Goal: Task Accomplishment & Management: Manage account settings

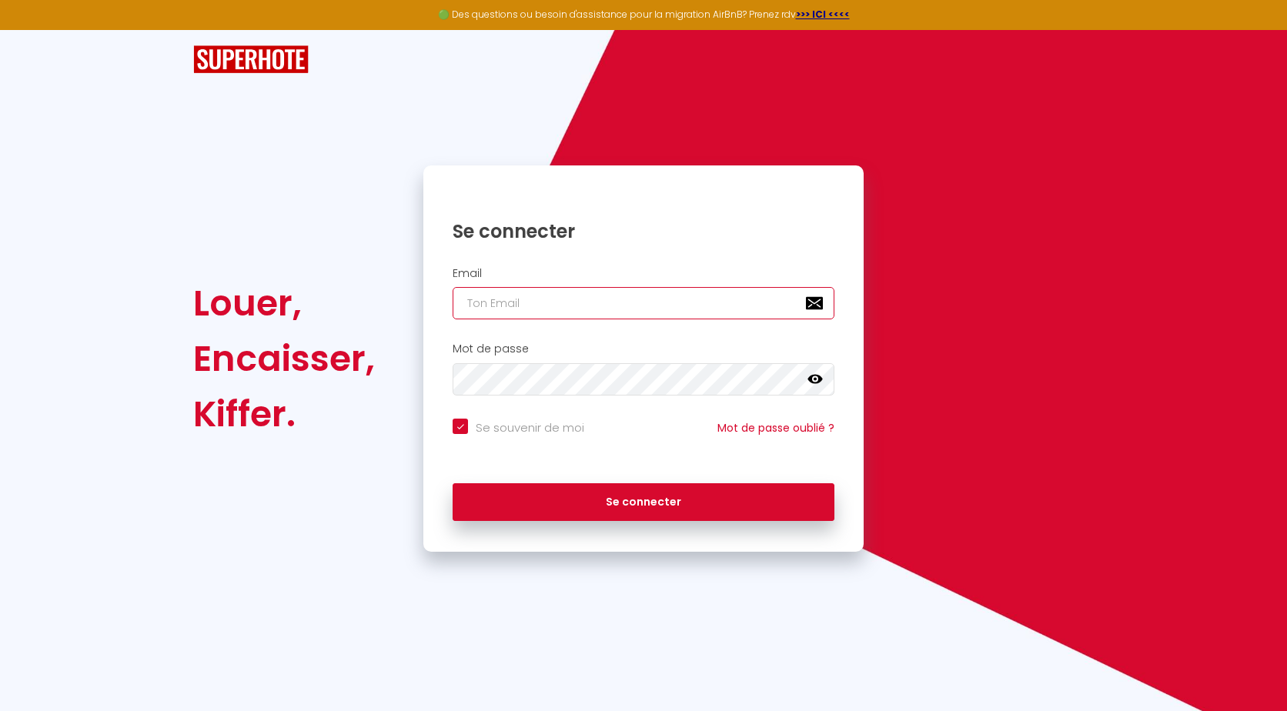
click at [589, 296] on input "email" at bounding box center [644, 303] width 382 height 32
type input "l"
checkbox input "true"
type input "le"
checkbox input "true"
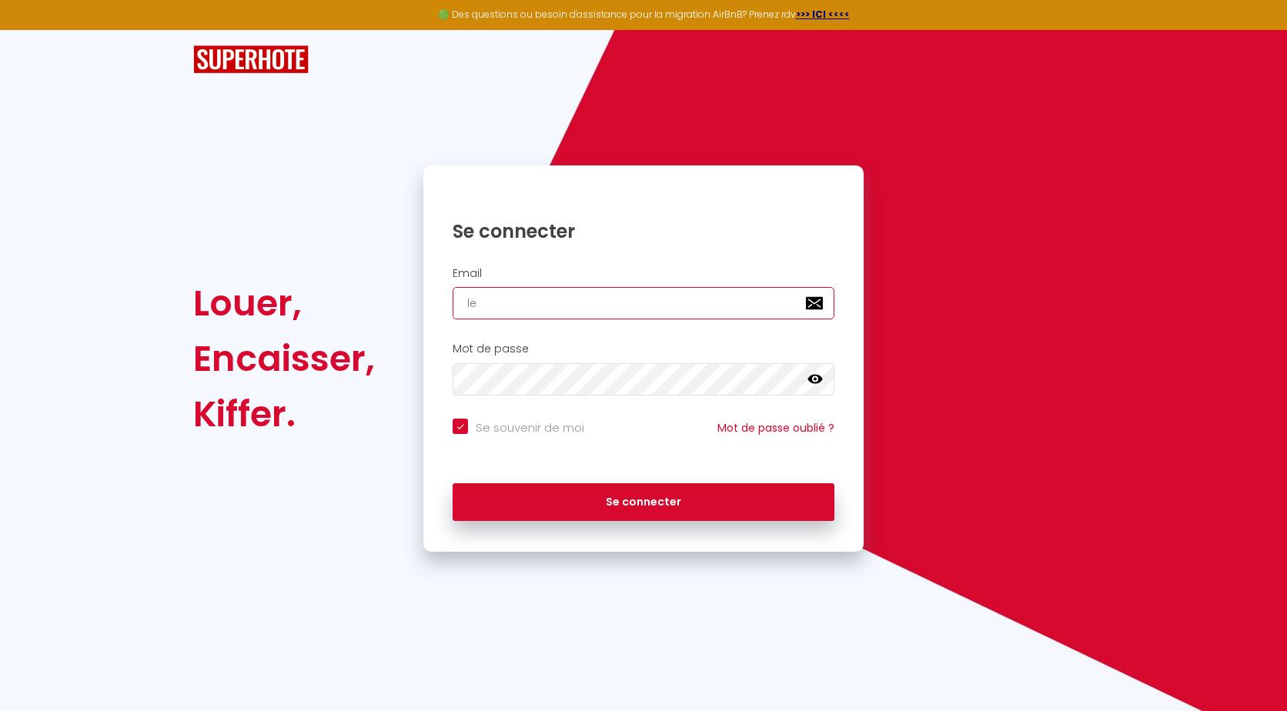
type input "les"
checkbox input "true"
type input "lesp"
checkbox input "true"
type input "lespe"
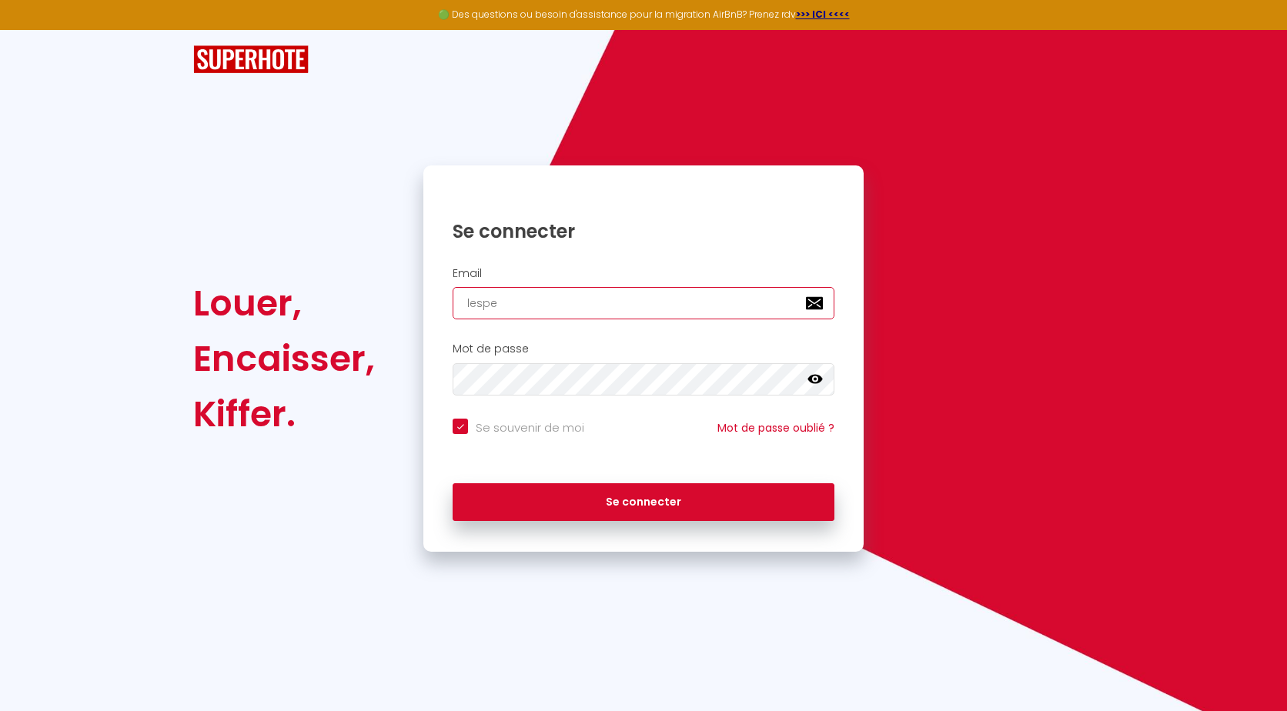
checkbox input "true"
type input "lesper"
checkbox input "true"
type input "lesperl"
checkbox input "true"
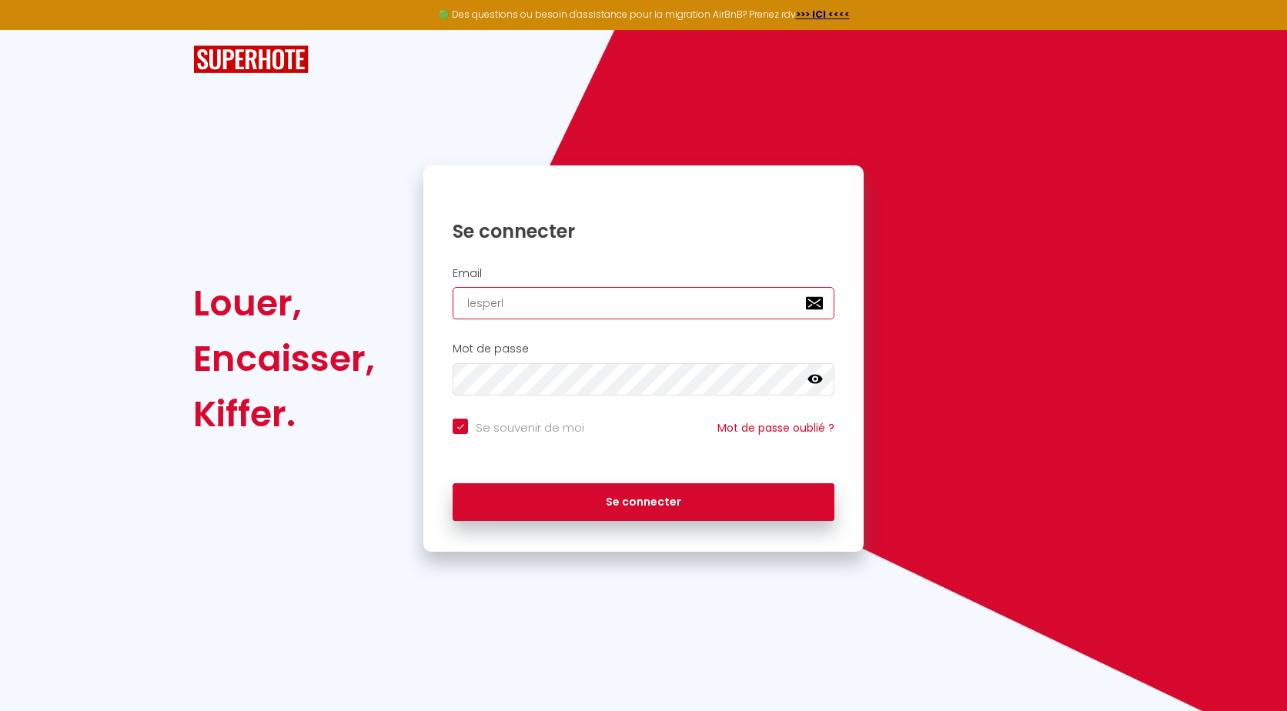
type input "lesperle"
checkbox input "true"
type input "lesperles"
checkbox input "true"
type input "lesperlesd"
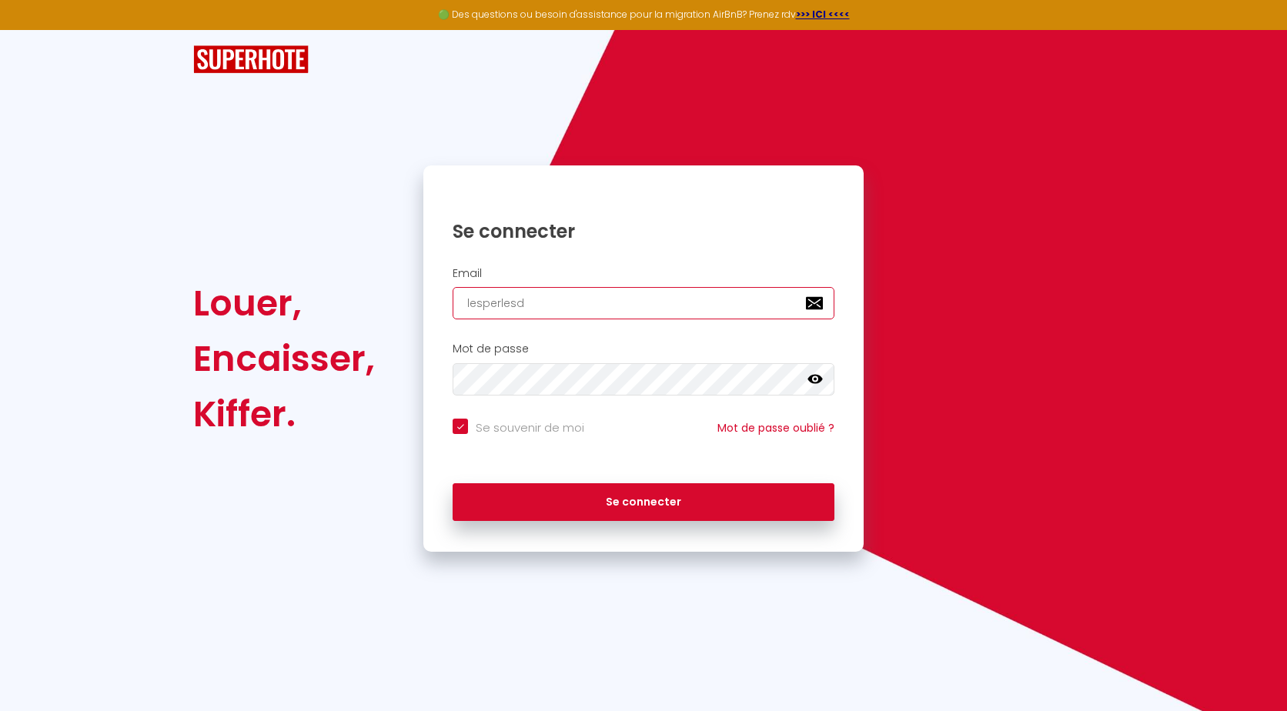
checkbox input "true"
type input "lesperlesdu"
checkbox input "true"
type input "lesperlesduc"
checkbox input "true"
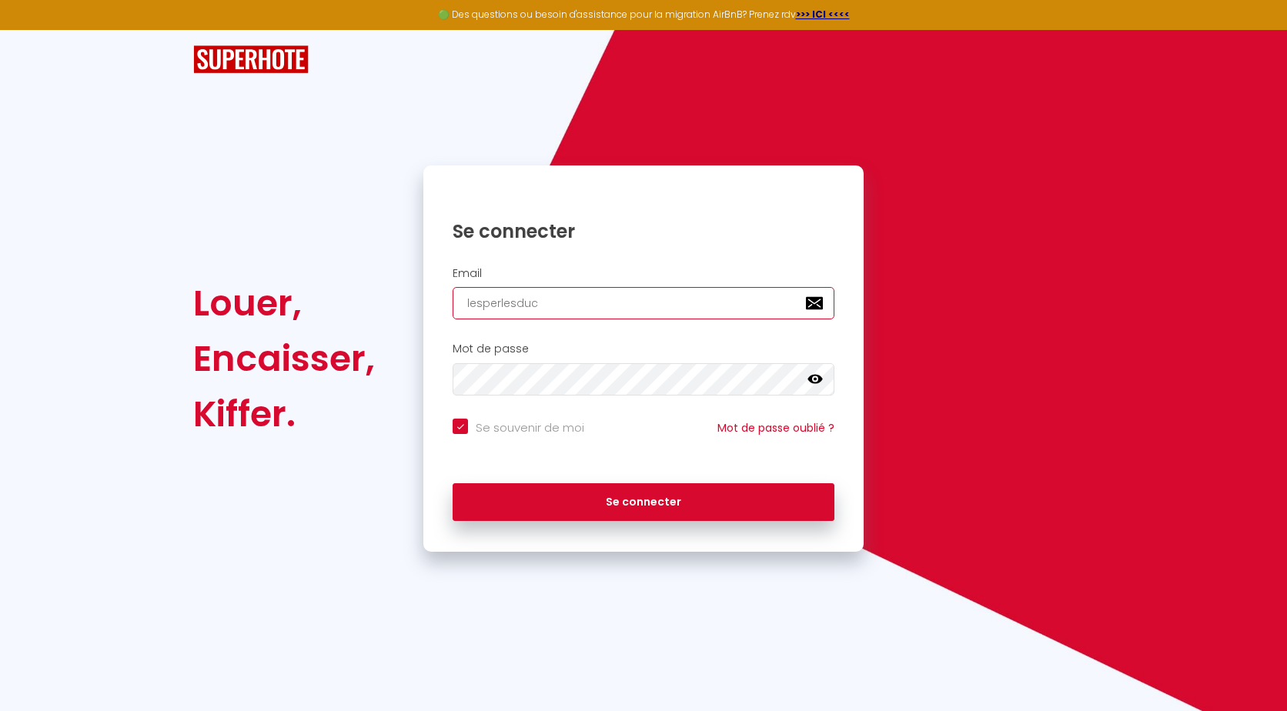
type input "lesperlesduce"
checkbox input "true"
type input "lesperlesducen"
checkbox input "true"
type input "lesperlesducent"
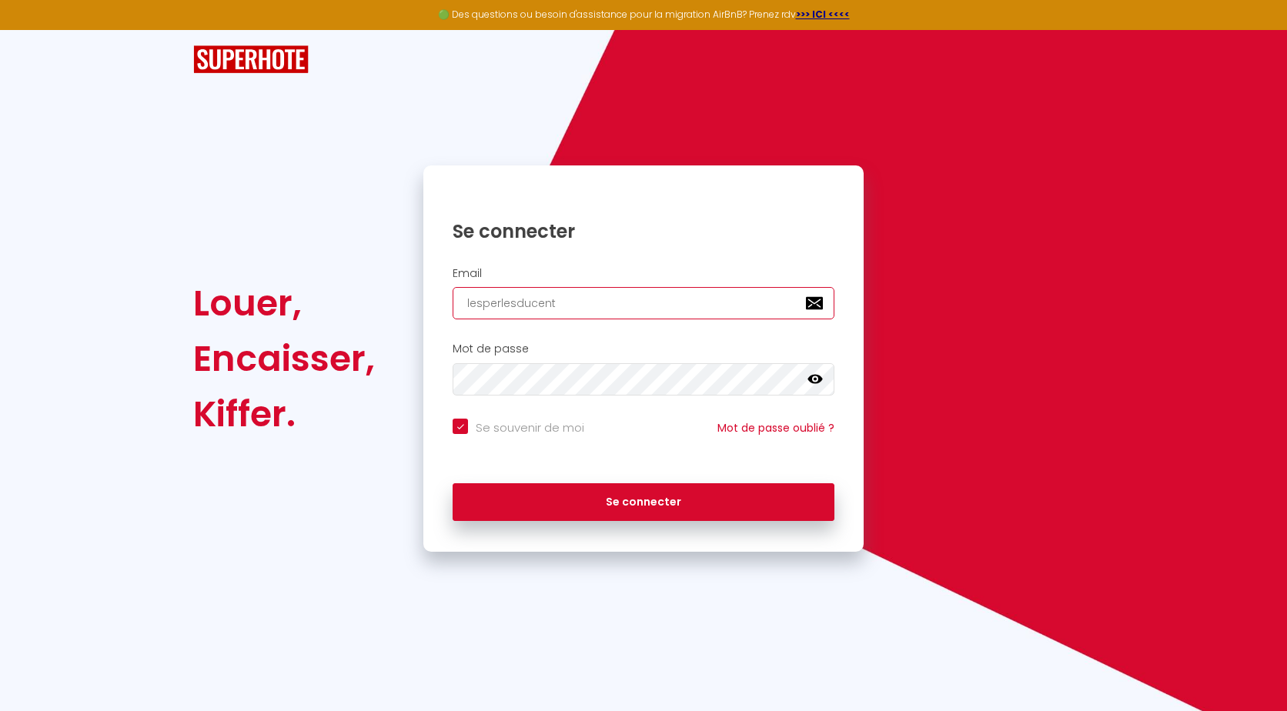
checkbox input "true"
type input "lesperlesducentr"
checkbox input "true"
type input "lesperlesducentre"
checkbox input "true"
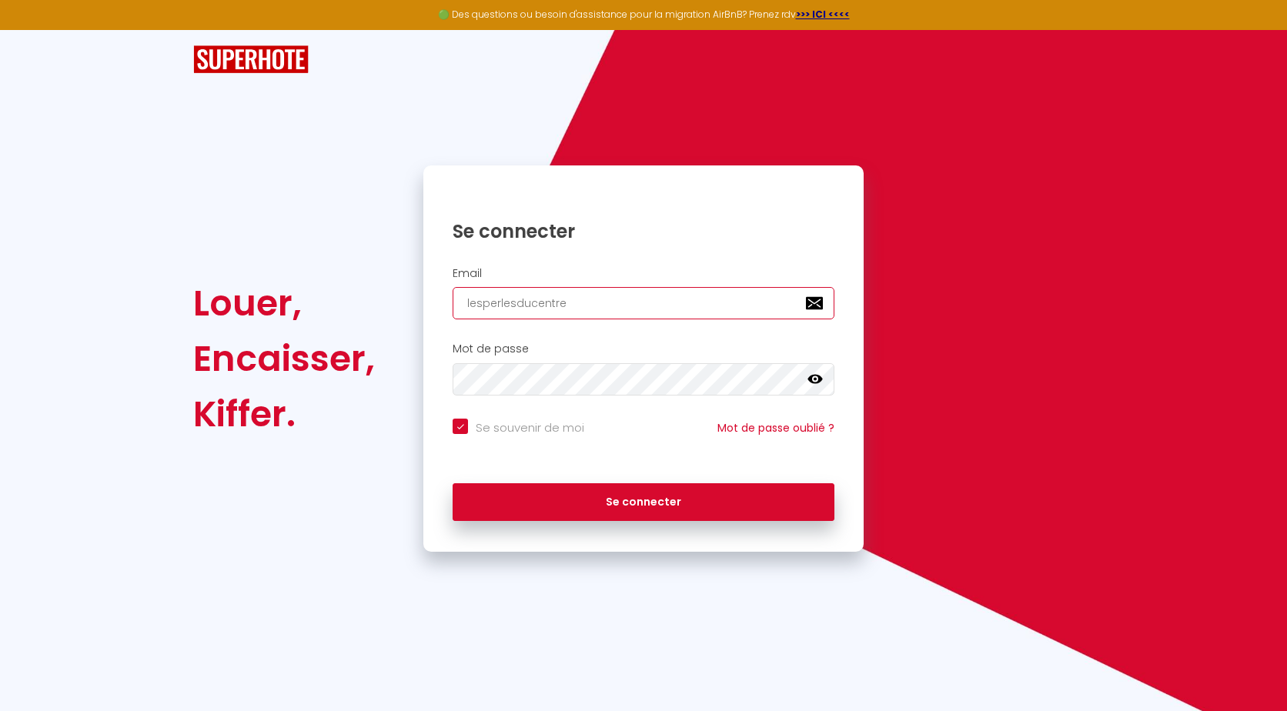
type input "lesperlesducentre@"
checkbox input "true"
type input "lesperlesducentre@g"
checkbox input "true"
type input "lesperlesducentre@gm"
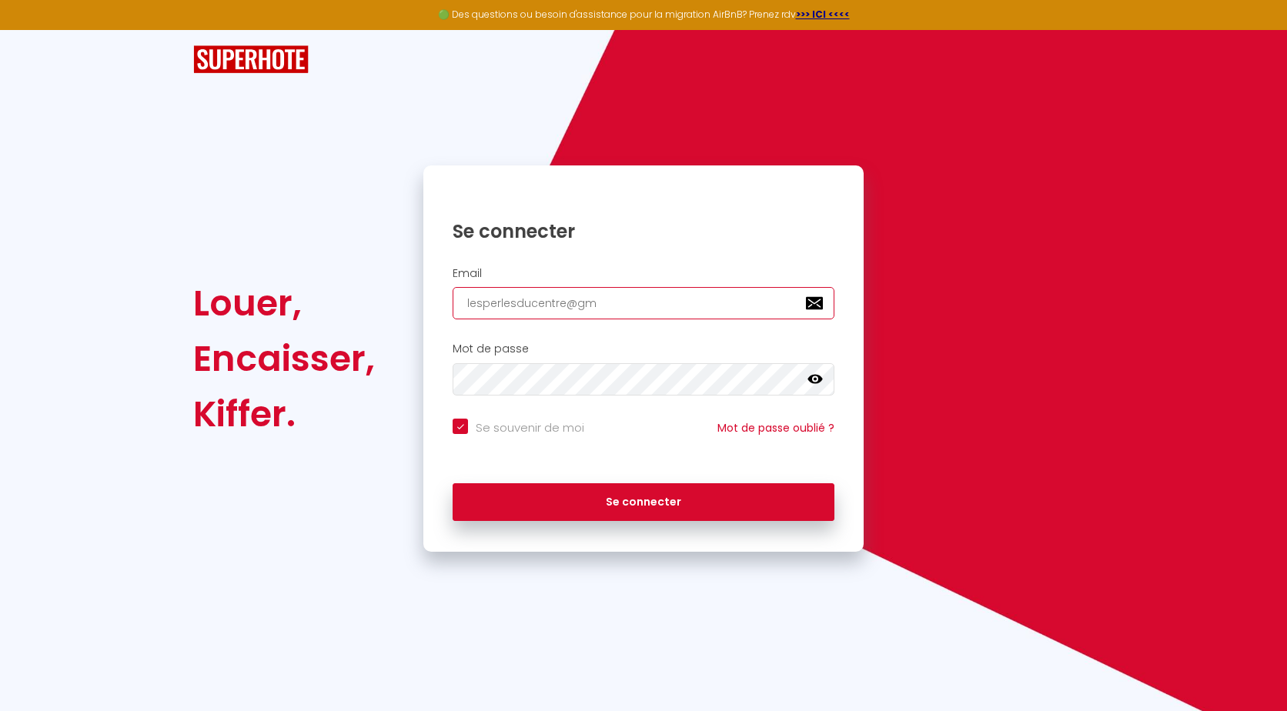
checkbox input "true"
type input "lesperlesducentre@gma"
checkbox input "true"
type input "lesperlesducentre@gmai"
checkbox input "true"
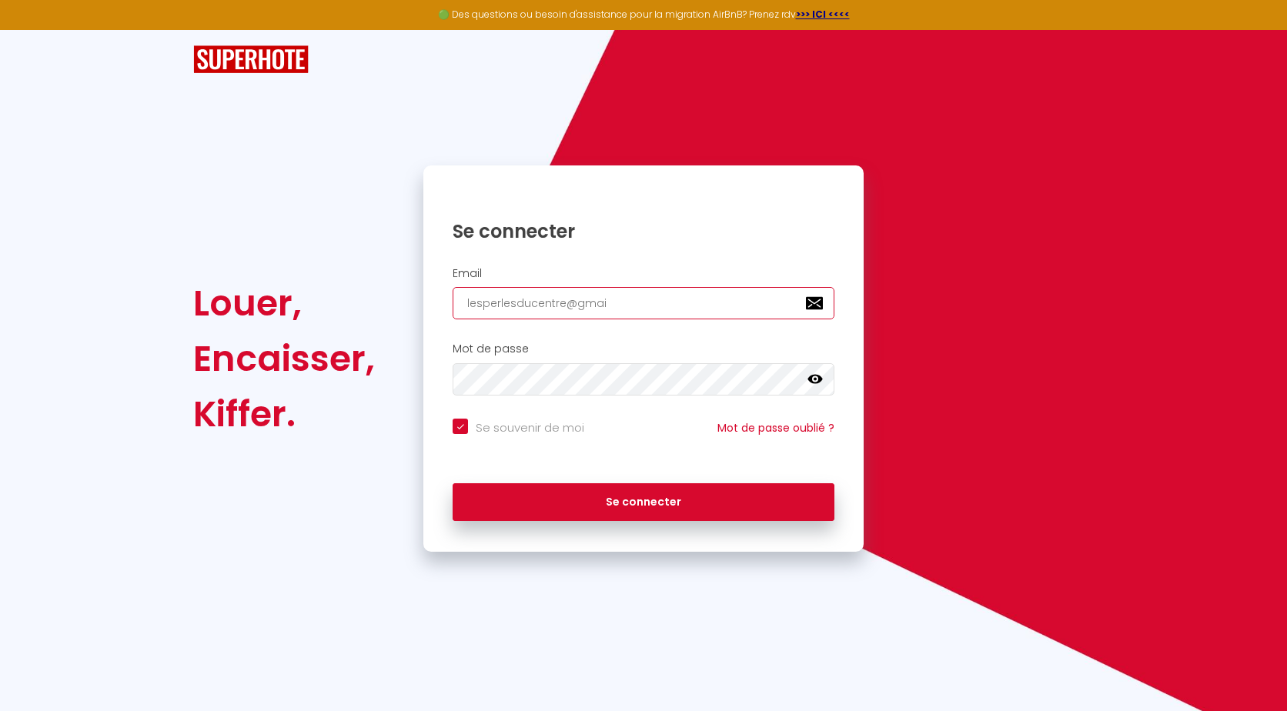
type input "[EMAIL_ADDRESS]"
checkbox input "true"
type input "[EMAIL_ADDRESS]."
checkbox input "true"
type input "lesperlesducentre@gmail.c"
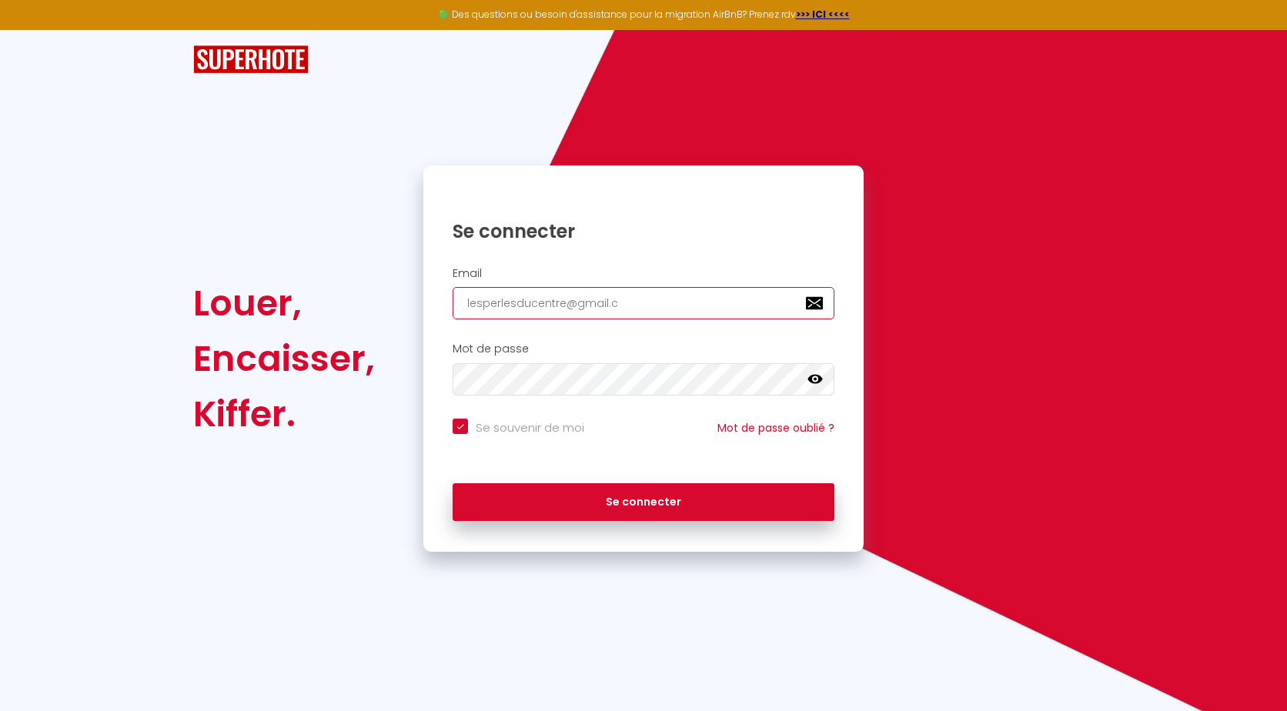
checkbox input "true"
type input "[EMAIL_ADDRESS][DOMAIN_NAME]"
checkbox input "true"
type input "[EMAIL_ADDRESS][DOMAIN_NAME]"
checkbox input "true"
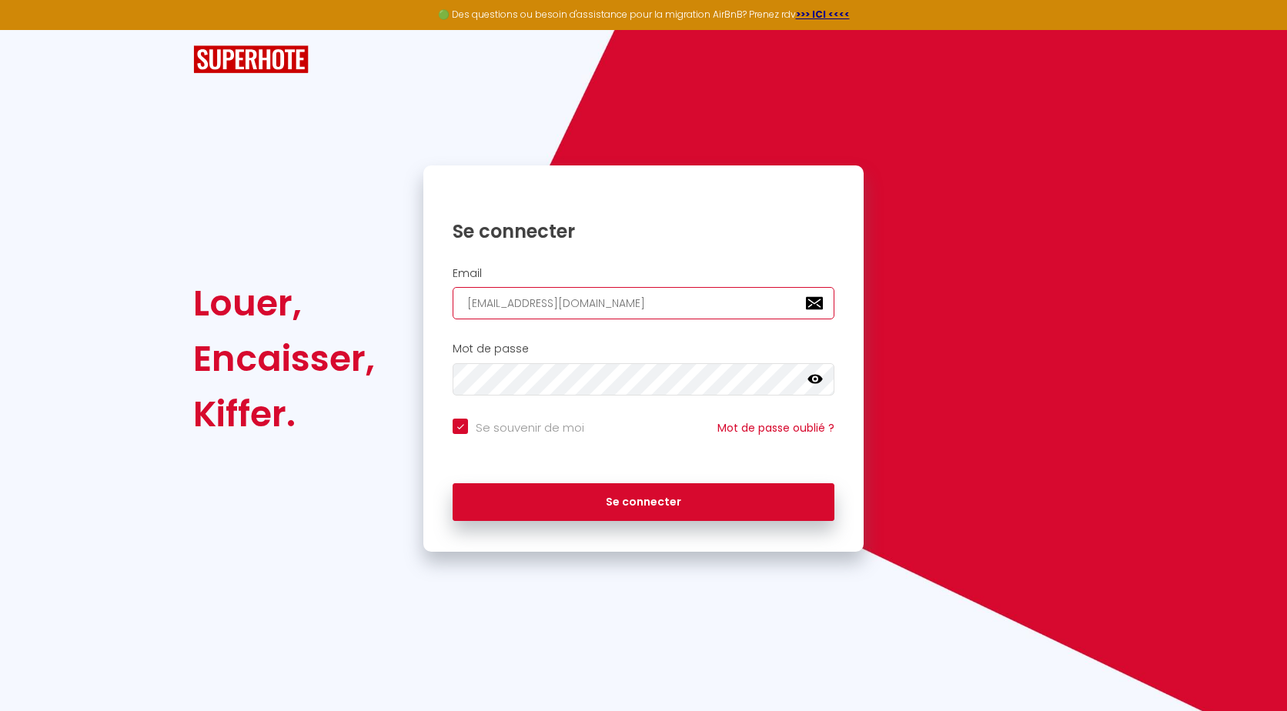
type input "[EMAIL_ADDRESS][DOMAIN_NAME]"
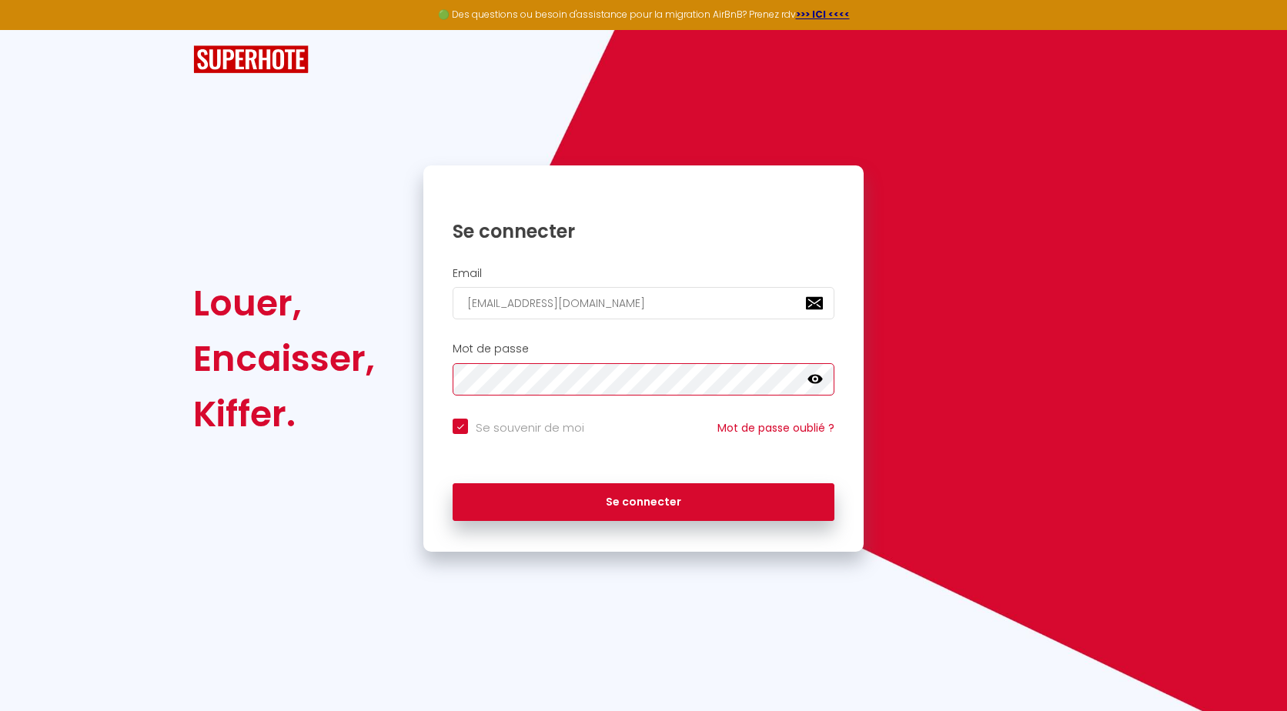
click at [453, 483] on button "Se connecter" at bounding box center [644, 502] width 382 height 38
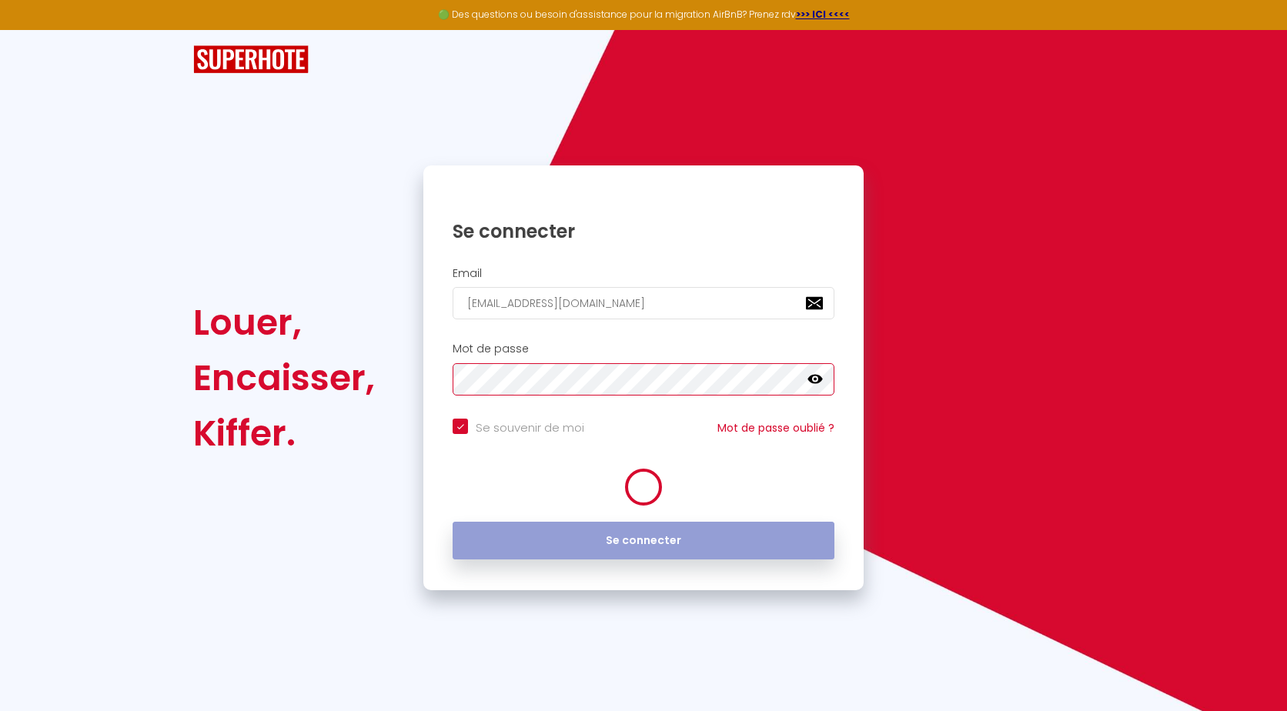
checkbox input "true"
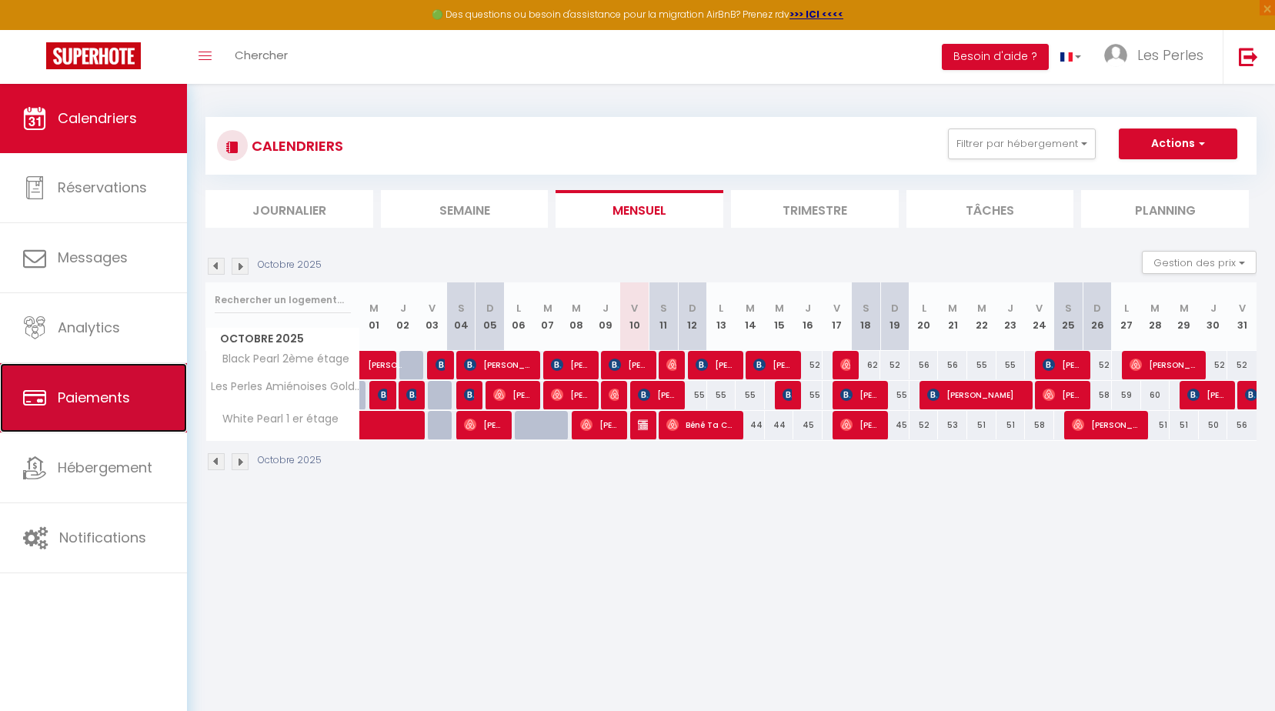
click at [75, 384] on link "Paiements" at bounding box center [93, 397] width 187 height 69
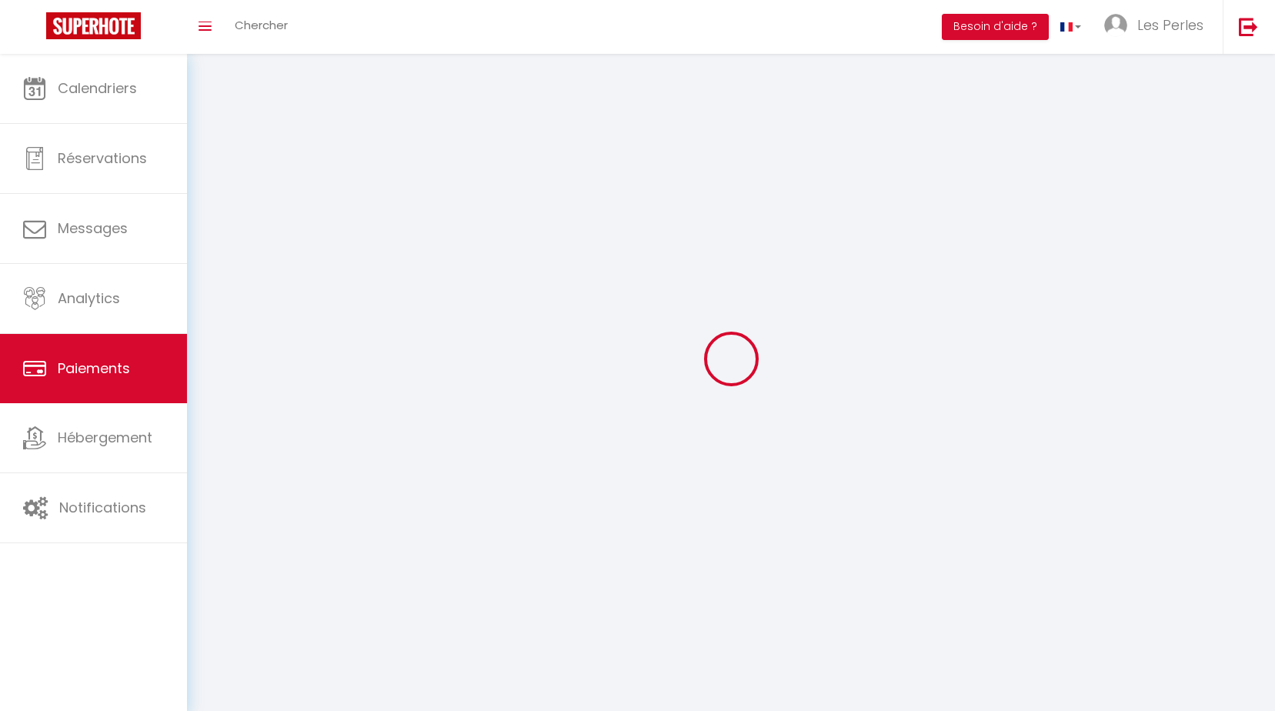
select select "2"
select select "0"
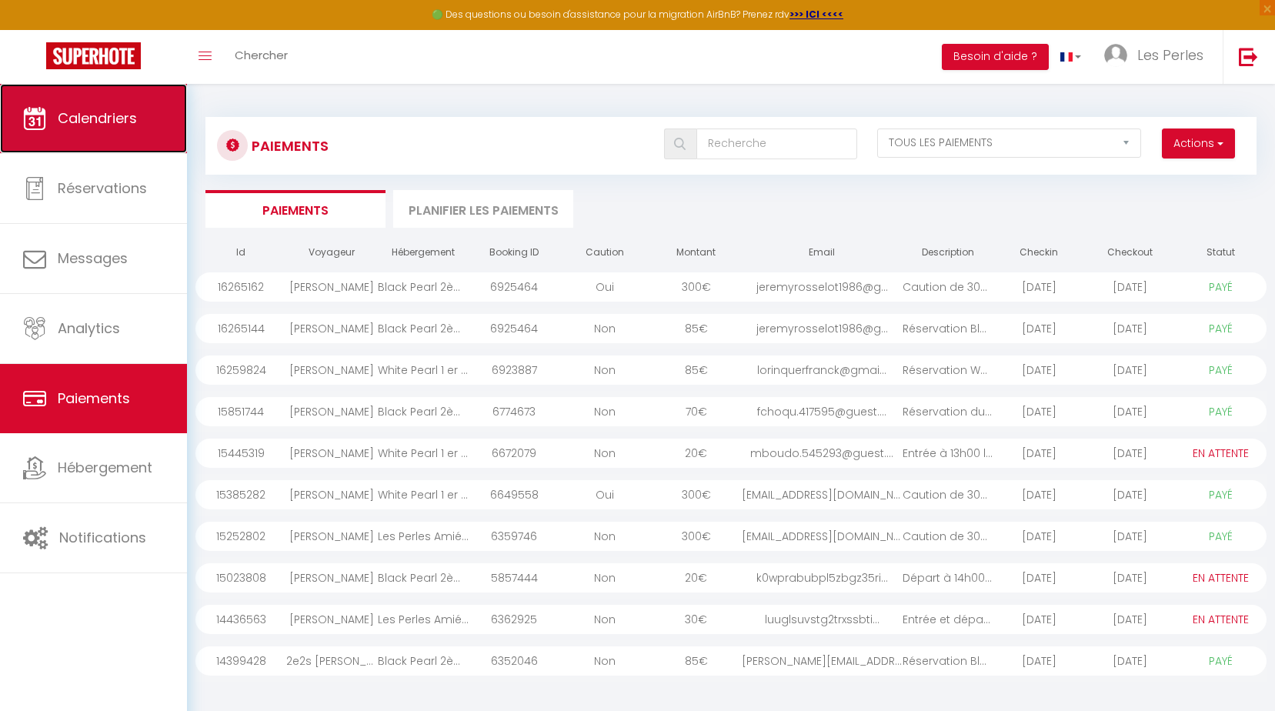
click at [120, 127] on span "Calendriers" at bounding box center [97, 118] width 79 height 19
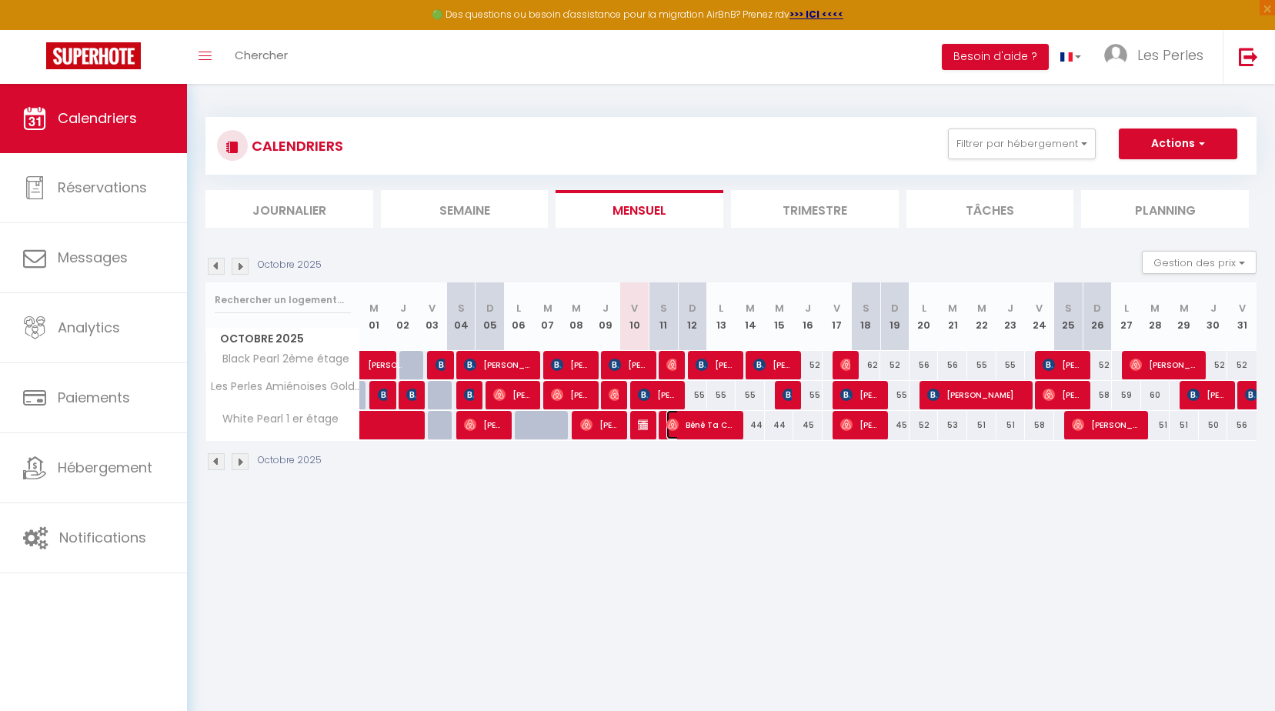
click at [680, 424] on span "Béné Ta Capter" at bounding box center [700, 424] width 68 height 29
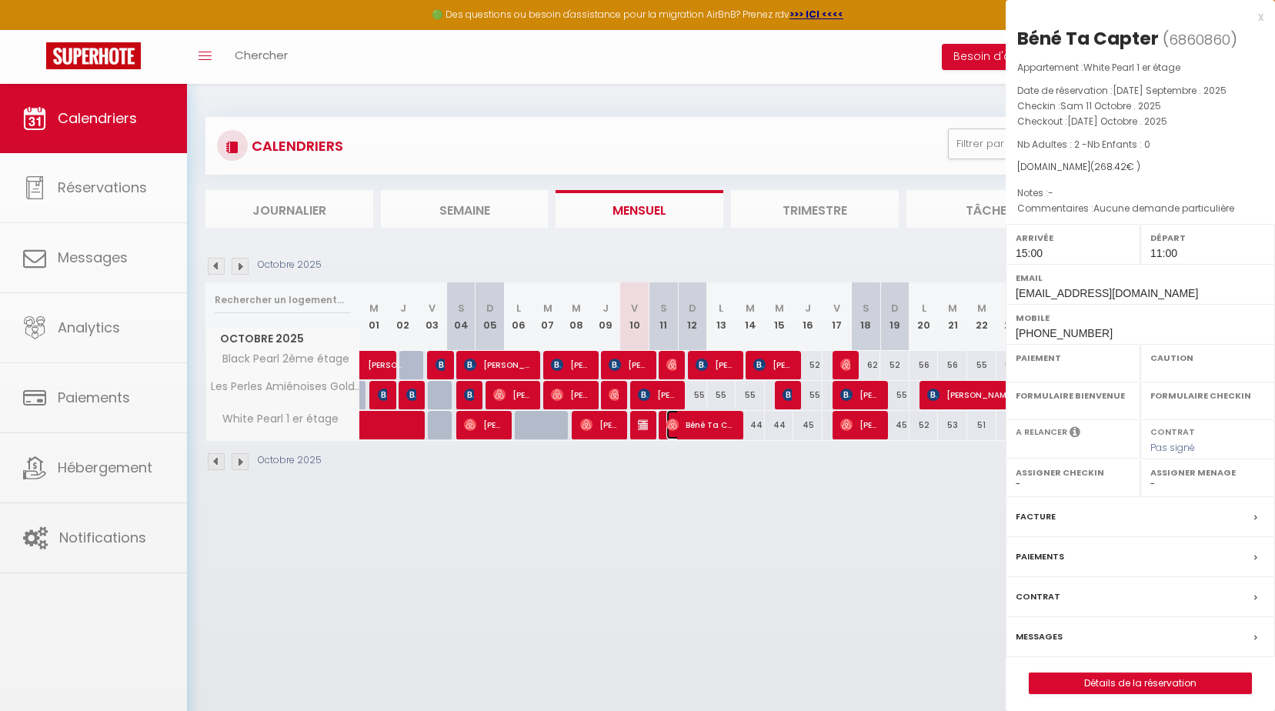
select select "OK"
select select "1"
select select "0"
select select "1"
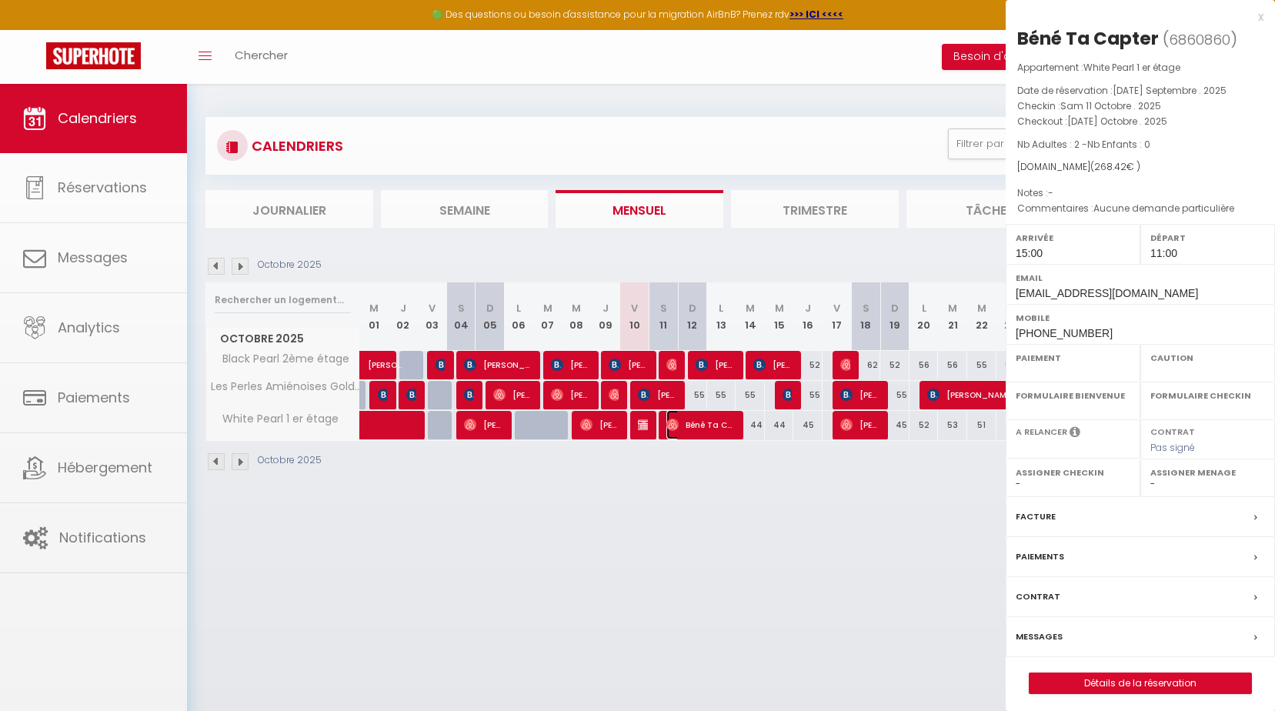
select select
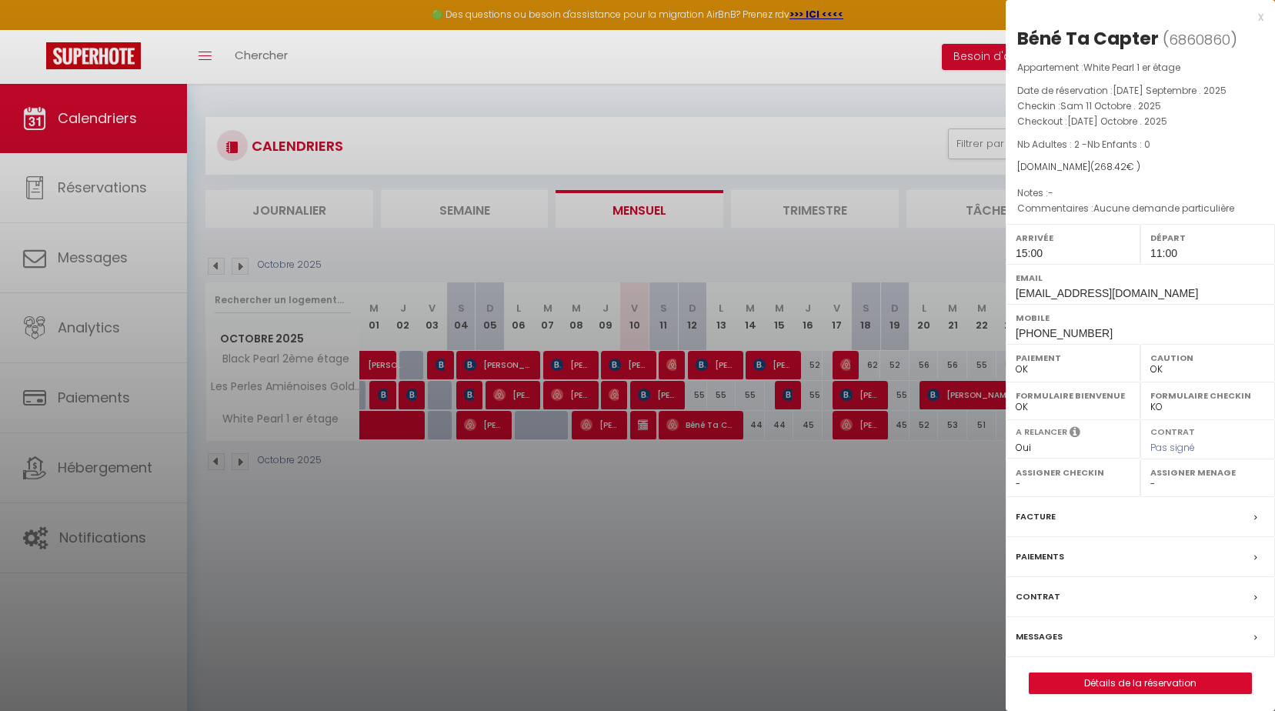
click at [1063, 553] on div "Paiements" at bounding box center [1140, 557] width 269 height 40
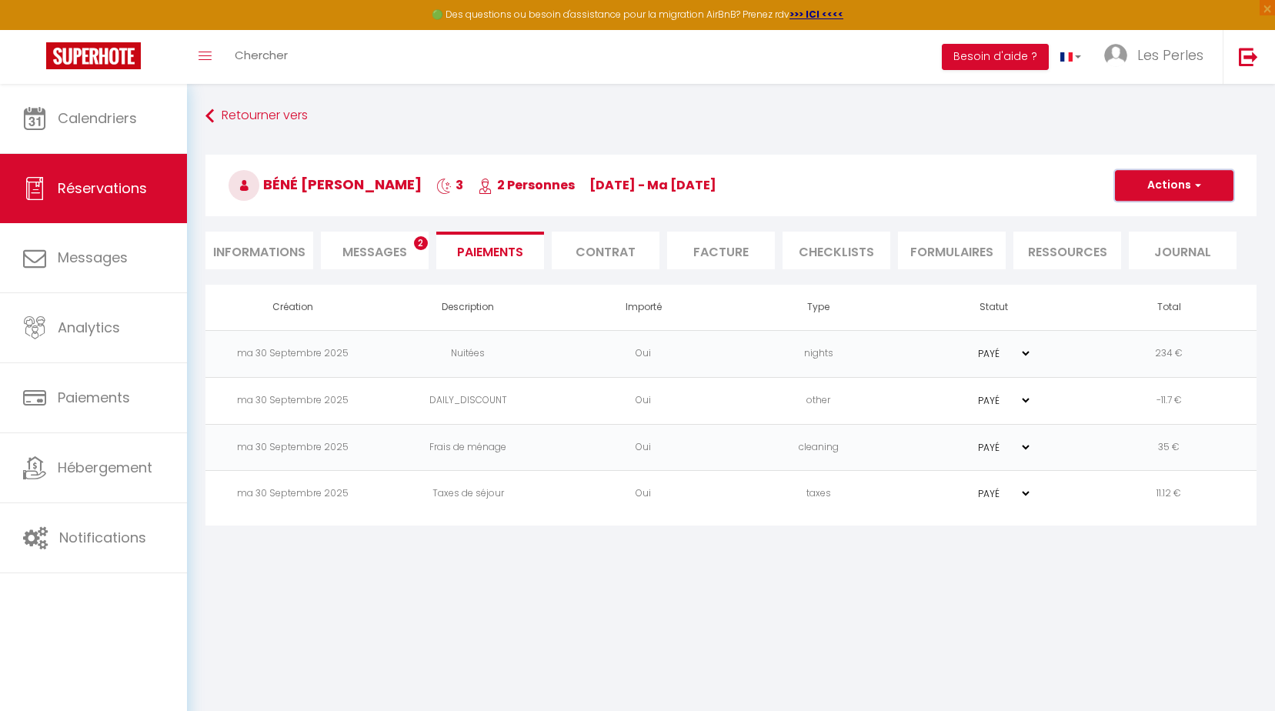
click at [1178, 195] on button "Actions" at bounding box center [1174, 185] width 119 height 31
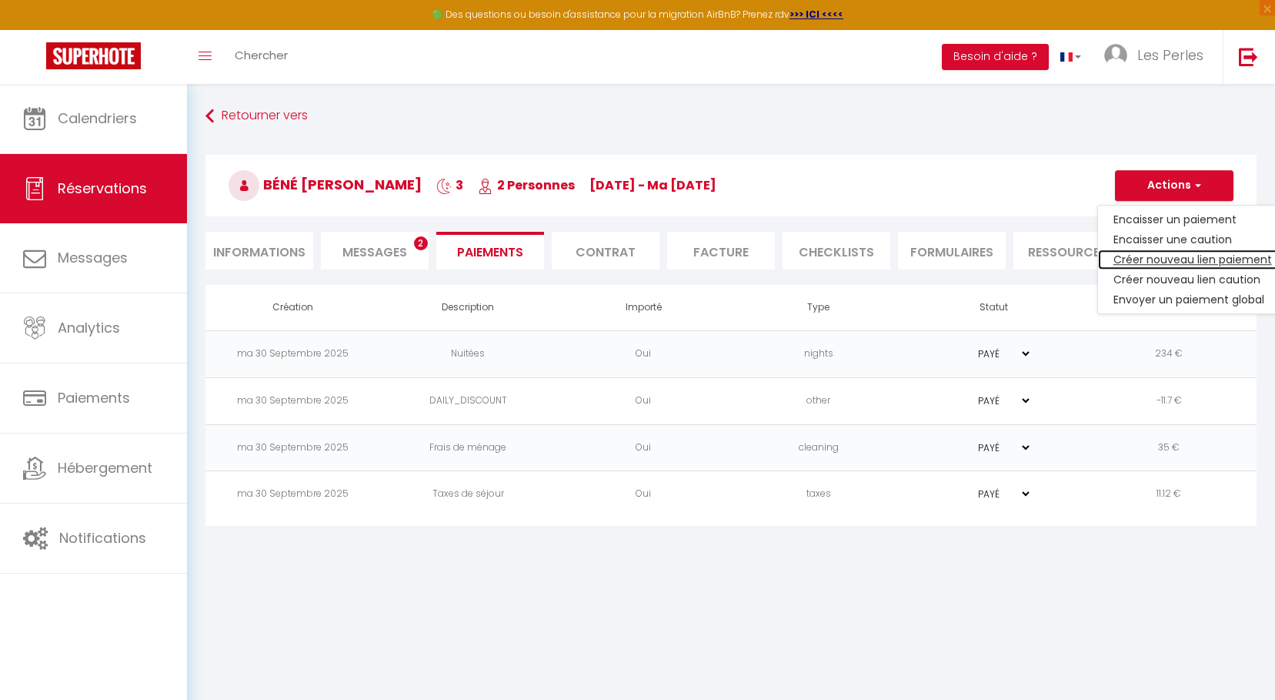
click at [1183, 265] on link "Créer nouveau lien paiement" at bounding box center [1192, 259] width 189 height 20
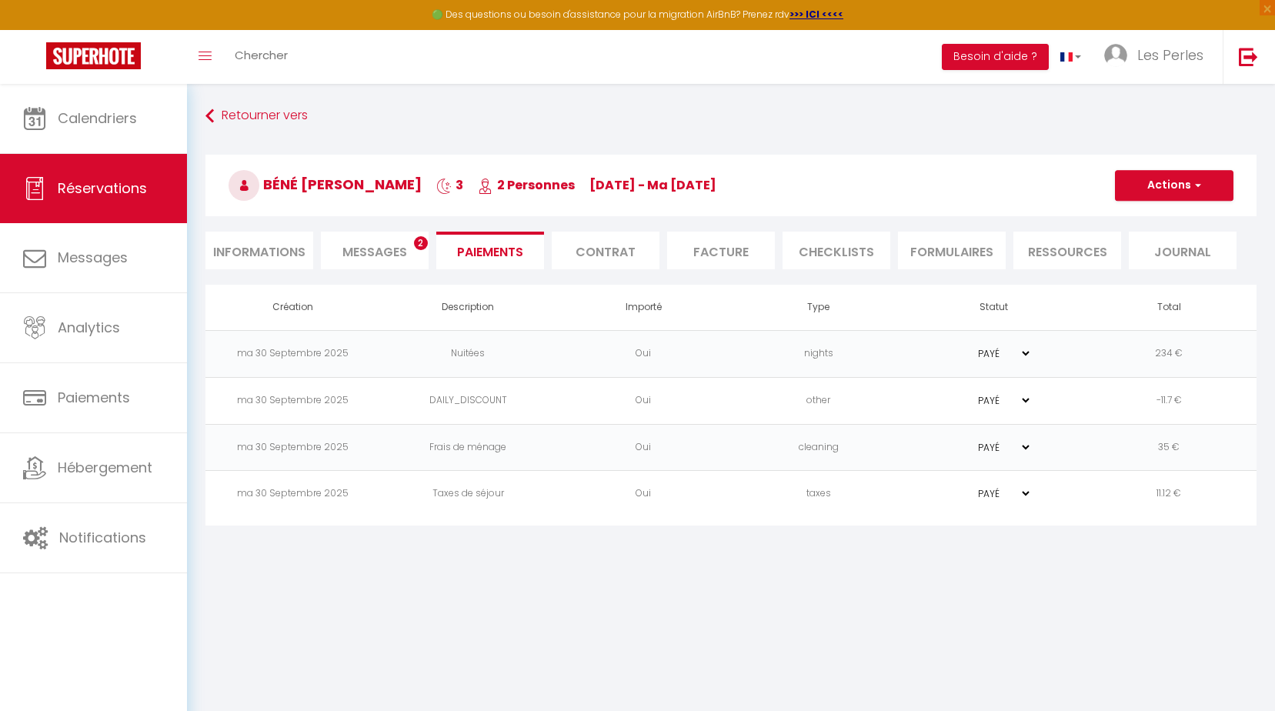
select select "nights"
type input "[EMAIL_ADDRESS][DOMAIN_NAME]"
select select "812"
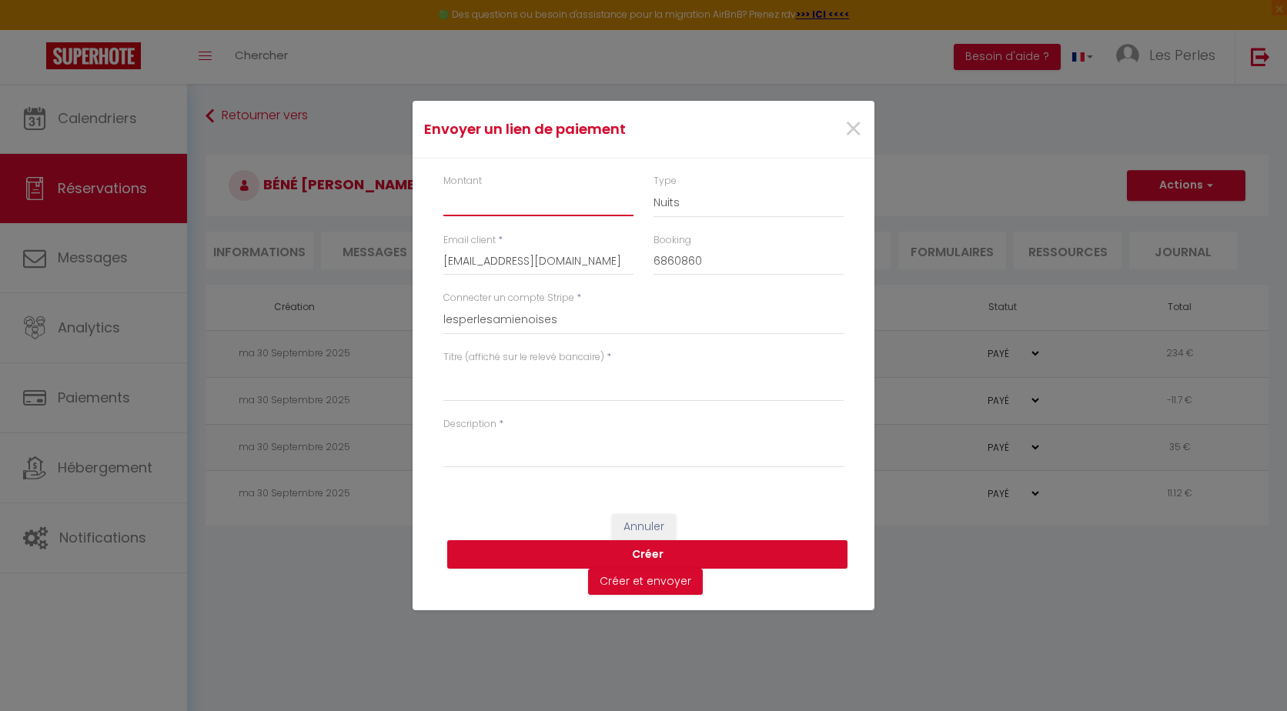
click at [529, 204] on input "Montant" at bounding box center [538, 203] width 190 height 28
type input "20"
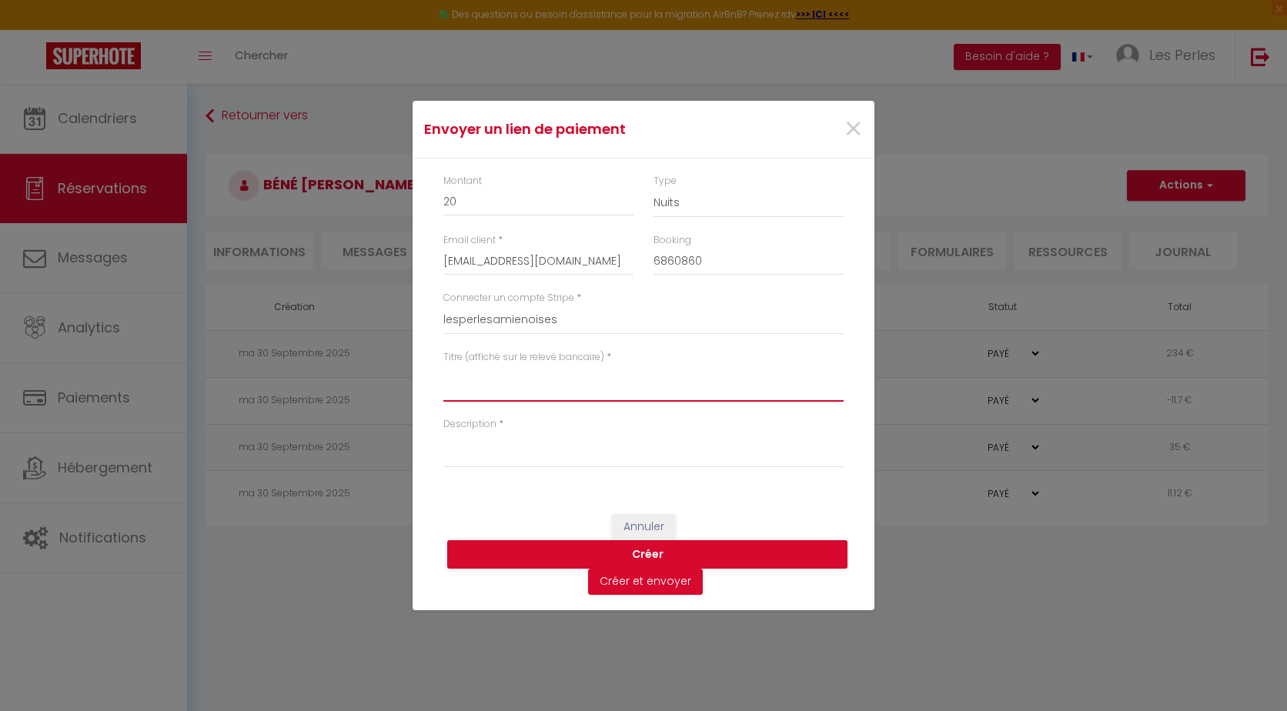
click at [542, 376] on textarea "Titre (affiché sur le relevé bancaire)" at bounding box center [643, 383] width 400 height 37
drag, startPoint x: 766, startPoint y: 115, endPoint x: 817, endPoint y: 109, distance: 50.4
click at [817, 109] on div "Envoyer un lien de paiement ×" at bounding box center [643, 130] width 462 height 58
click at [685, 368] on textarea "Entrée et depart à 13h00" at bounding box center [643, 383] width 400 height 37
drag, startPoint x: 753, startPoint y: 369, endPoint x: 436, endPoint y: 382, distance: 317.3
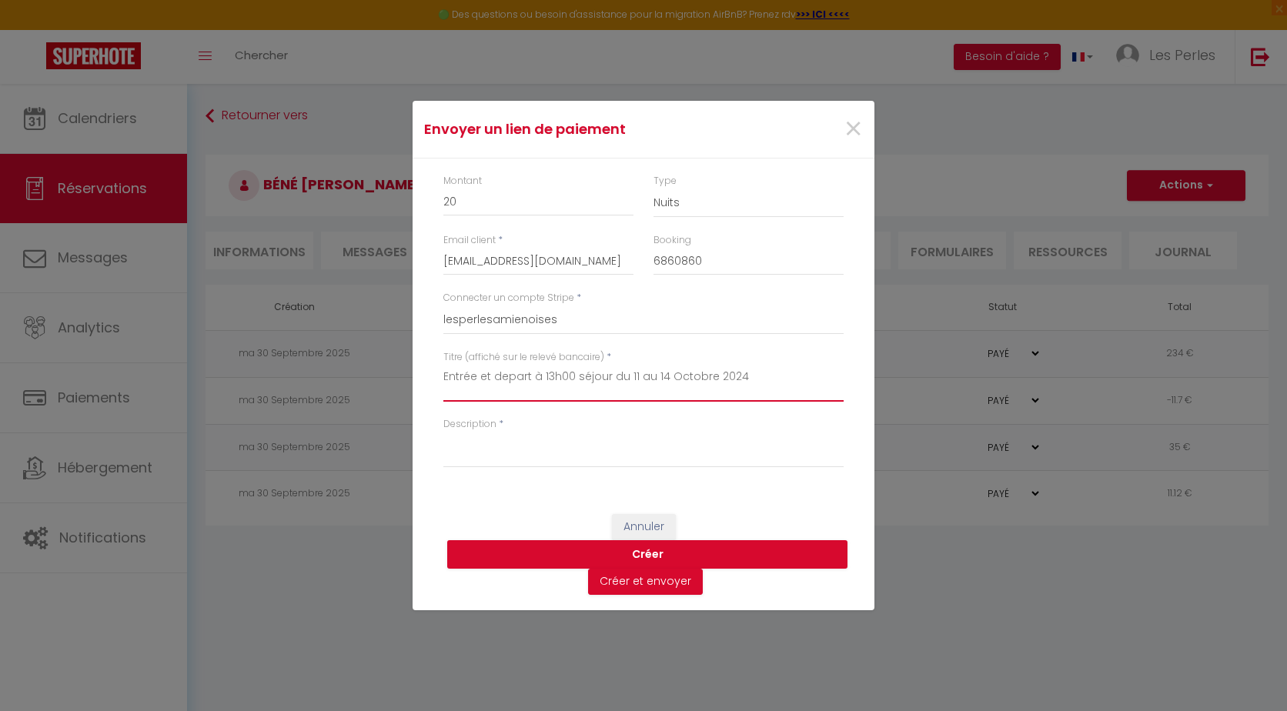
click at [410, 395] on div "Envoyer un [PERSON_NAME] × Montant 20 Type Nuits Frais de ménage Taxe de séjour…" at bounding box center [643, 355] width 1287 height 711
type textarea "Entrée et depart à 13h00 séjour du 11 au 14 Octobre 2024"
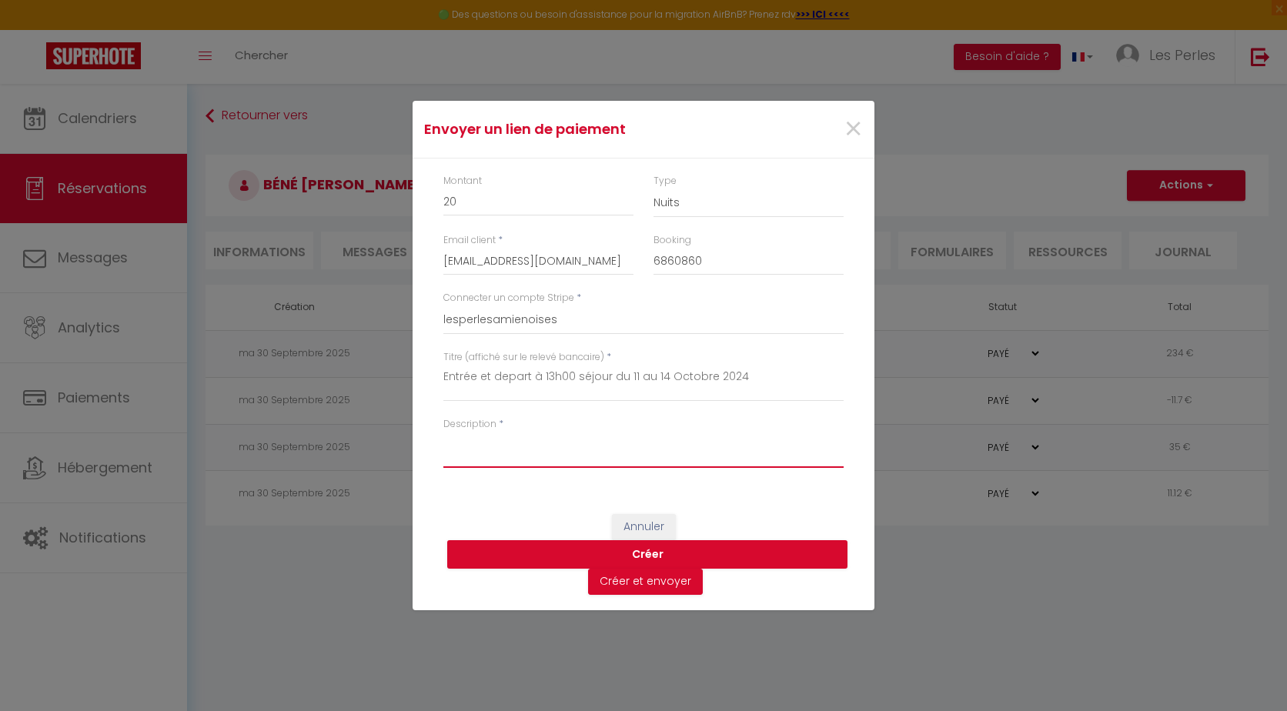
click at [486, 454] on textarea "Description" at bounding box center [643, 449] width 400 height 37
paste textarea "Entrée et depart à 13h00 séjour du 11 au 14 Octobre 2024"
type textarea "Entrée et depart à 13h00 séjour du 11 au 14 Octobre 2024"
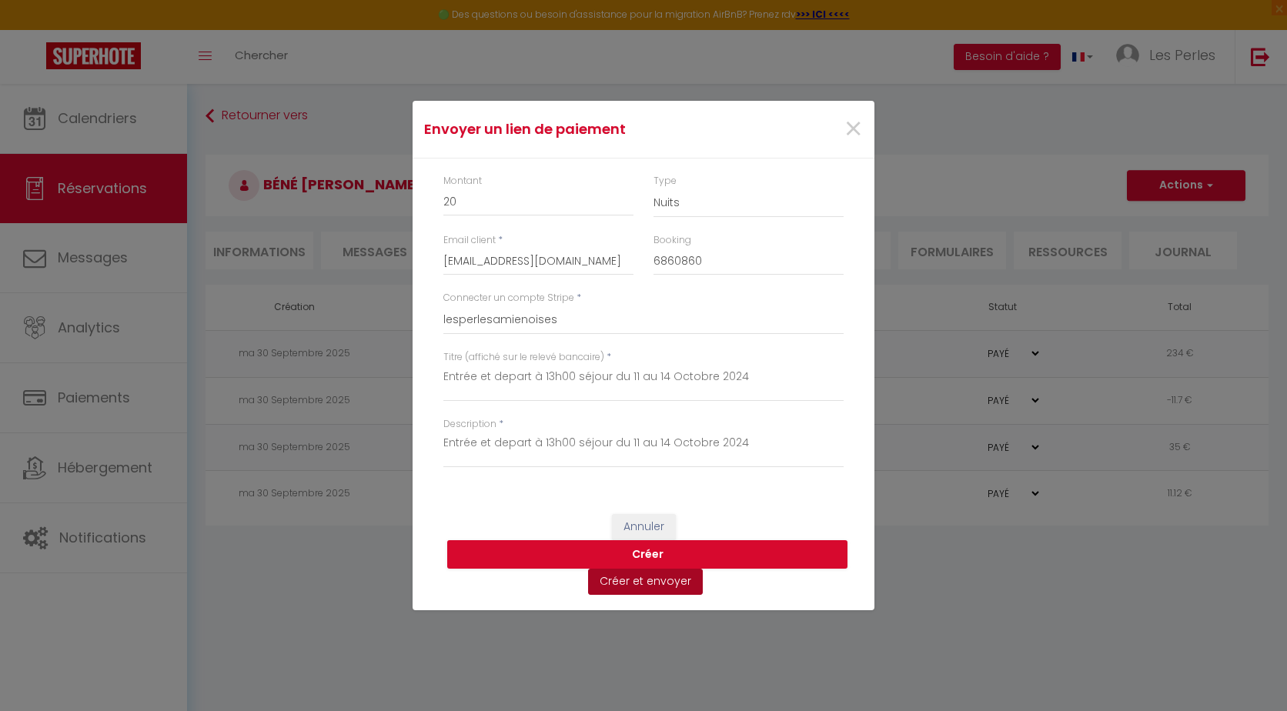
click at [659, 581] on button "Créer et envoyer" at bounding box center [645, 582] width 115 height 26
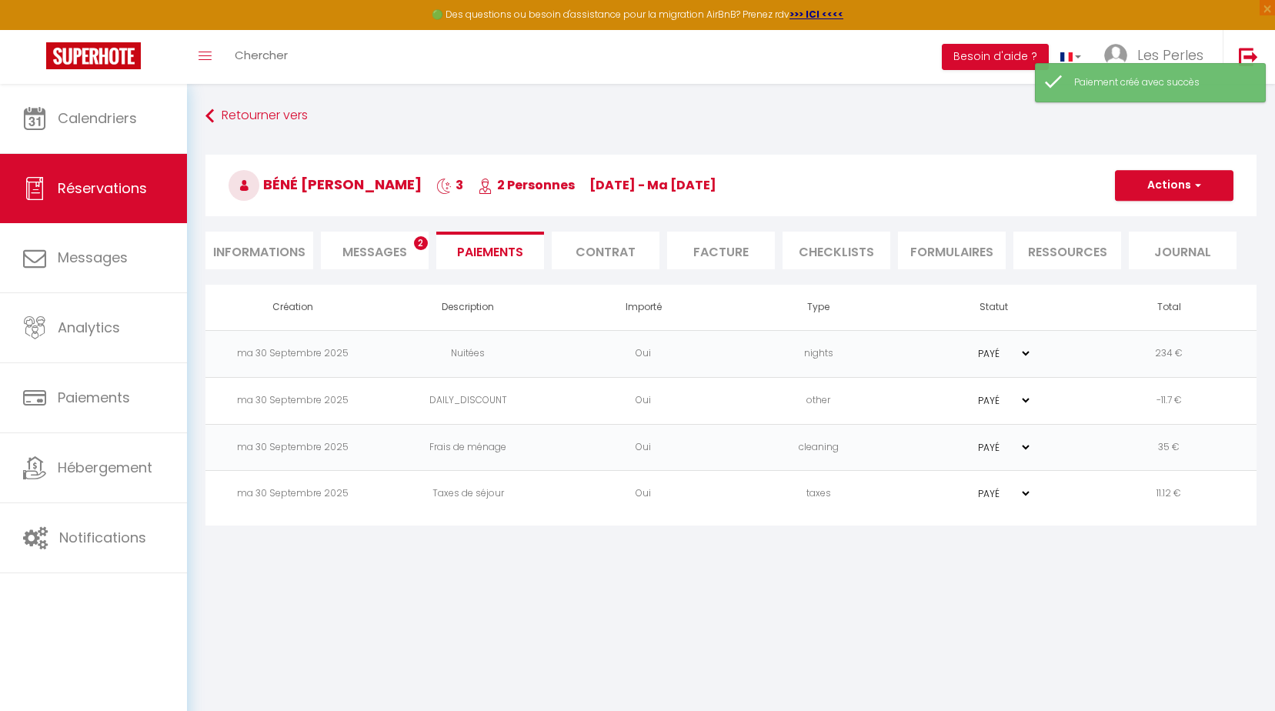
type input "[EMAIL_ADDRESS][DOMAIN_NAME]"
type input "Payment request"
type textarea "Hi, We invite you to click on the link below to make the payment: Title : Entré…"
select select "0"
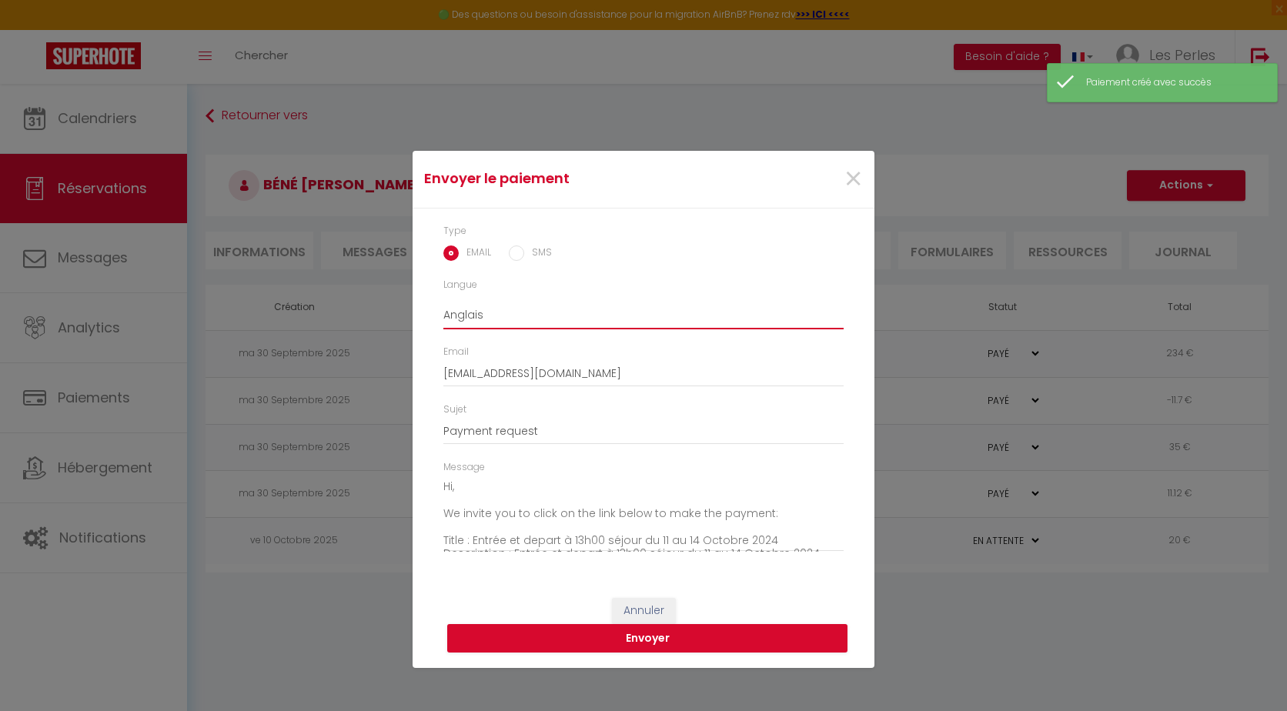
click at [519, 305] on select "Anglais Français Espagnol Portugais" at bounding box center [643, 314] width 400 height 29
click at [472, 314] on select "Anglais Français Espagnol Portugais" at bounding box center [643, 314] width 400 height 29
click at [485, 314] on select "Anglais Français Espagnol Portugais" at bounding box center [643, 314] width 400 height 29
select select "fr"
click at [443, 300] on select "Anglais Français Espagnol Portugais" at bounding box center [643, 314] width 400 height 29
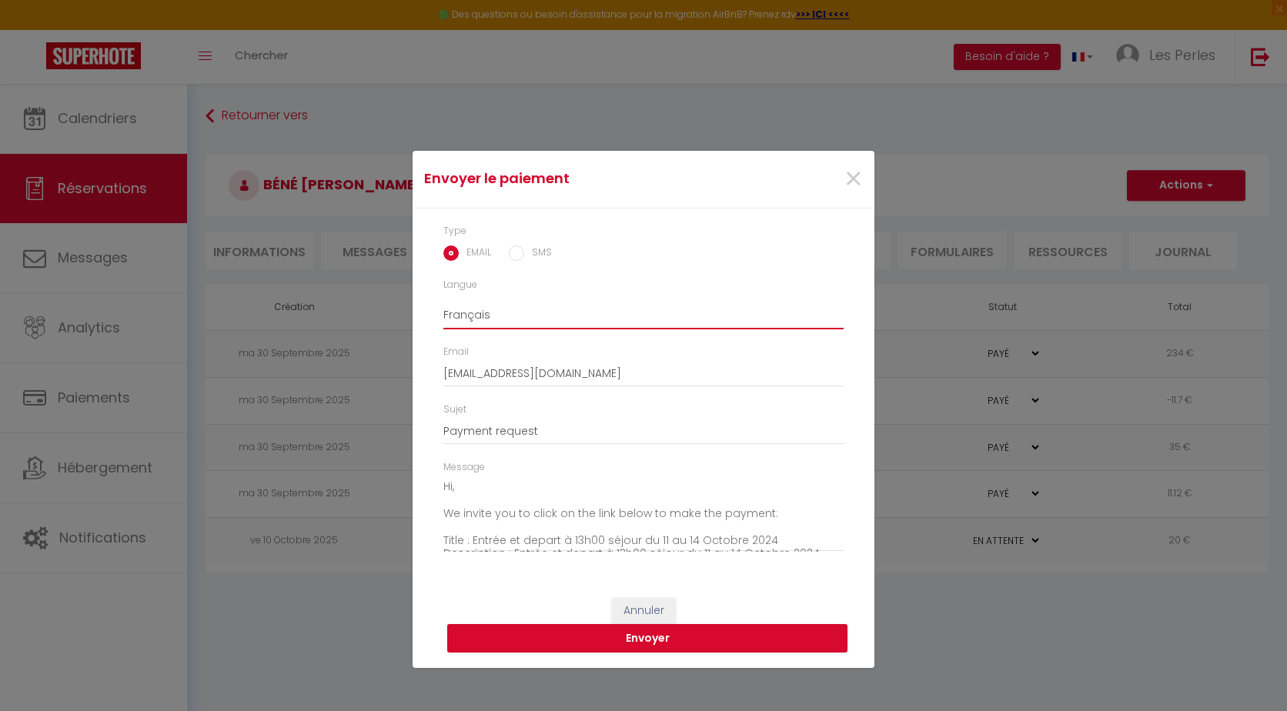
type input "Demande de paiement"
type textarea "Bonjour, Nous vous invitons à cliquer sur le lien ci-dessous pour effectuer le …"
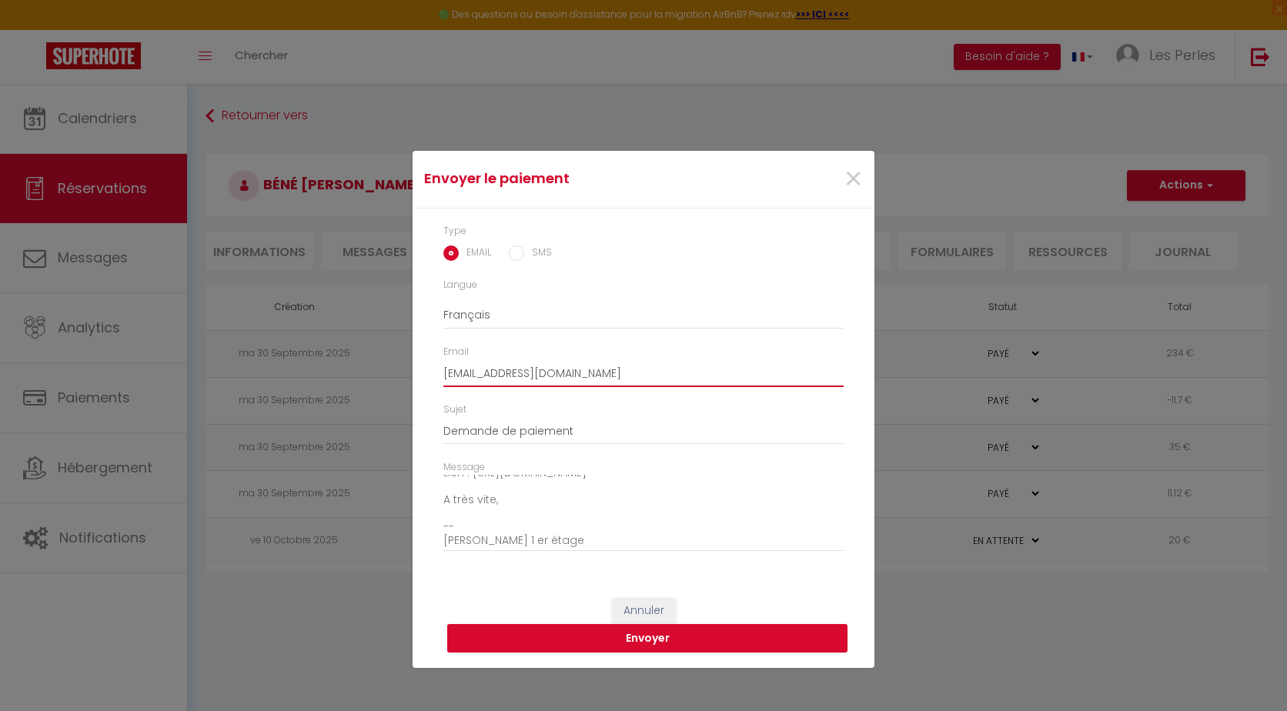
click at [773, 376] on input "[EMAIL_ADDRESS][DOMAIN_NAME]" at bounding box center [643, 373] width 400 height 28
type input "c"
type input "[EMAIL_ADDRESS][DOMAIN_NAME]"
click at [688, 639] on button "Envoyer" at bounding box center [647, 638] width 400 height 29
click at [662, 633] on button "Envoyer" at bounding box center [647, 638] width 400 height 29
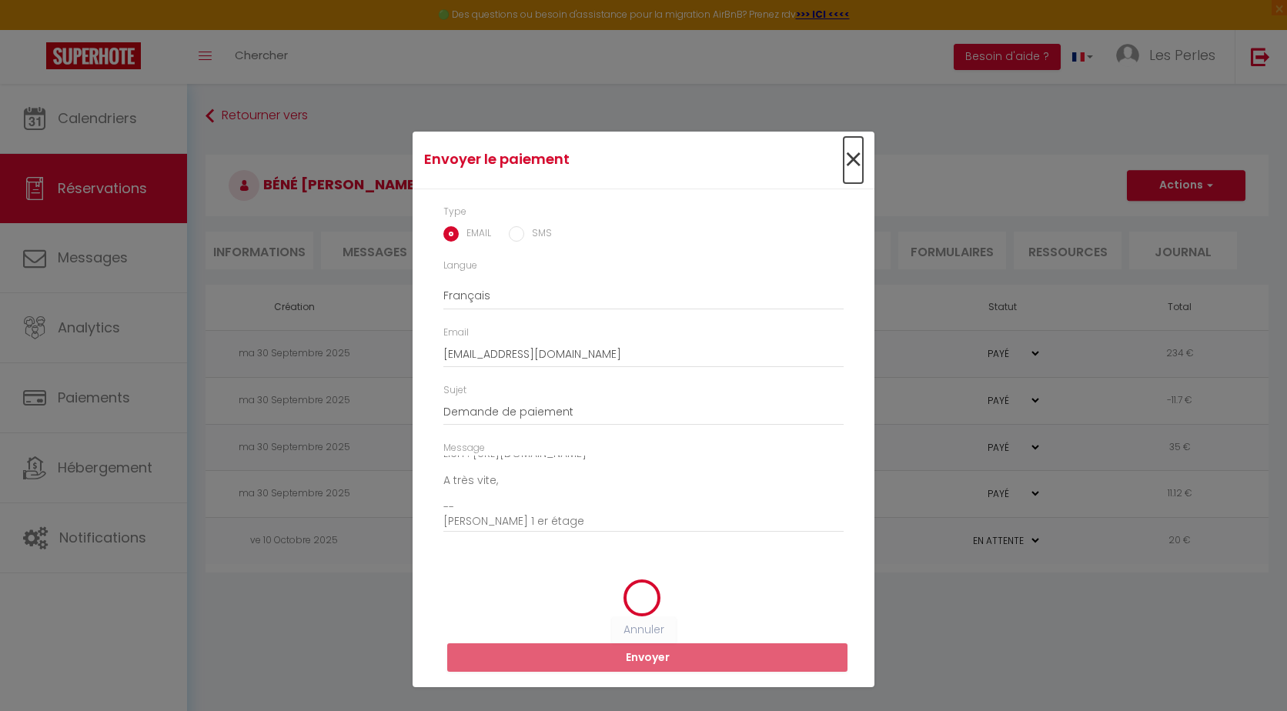
click at [857, 155] on span "×" at bounding box center [852, 160] width 19 height 46
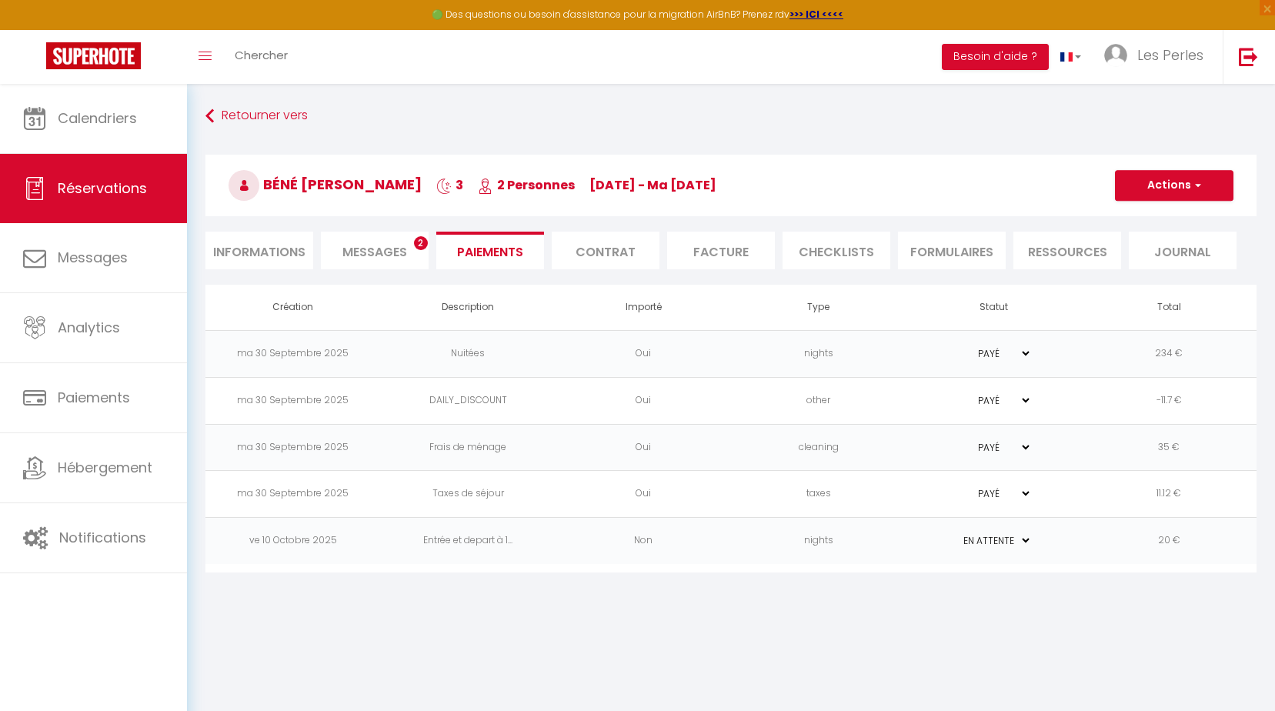
click at [367, 249] on span "Messages" at bounding box center [374, 252] width 65 height 18
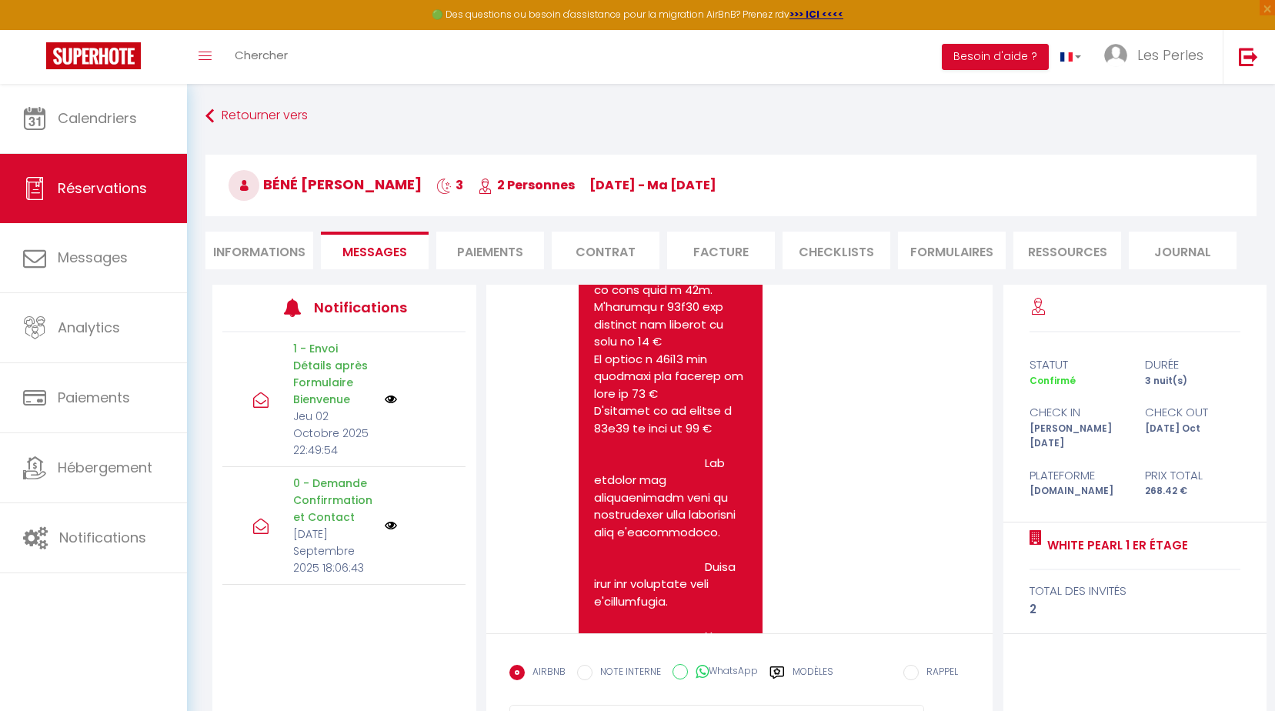
scroll to position [1942, 0]
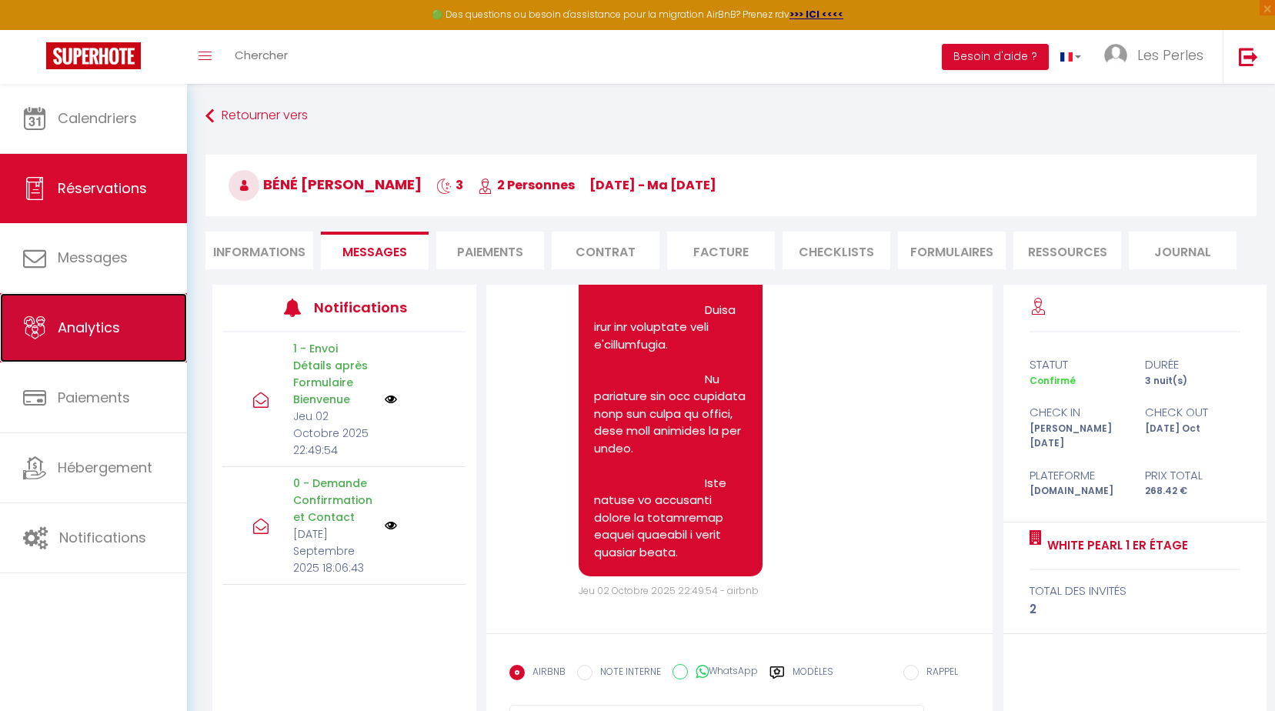
click at [80, 329] on span "Analytics" at bounding box center [89, 327] width 62 height 19
select select "2025"
select select "10"
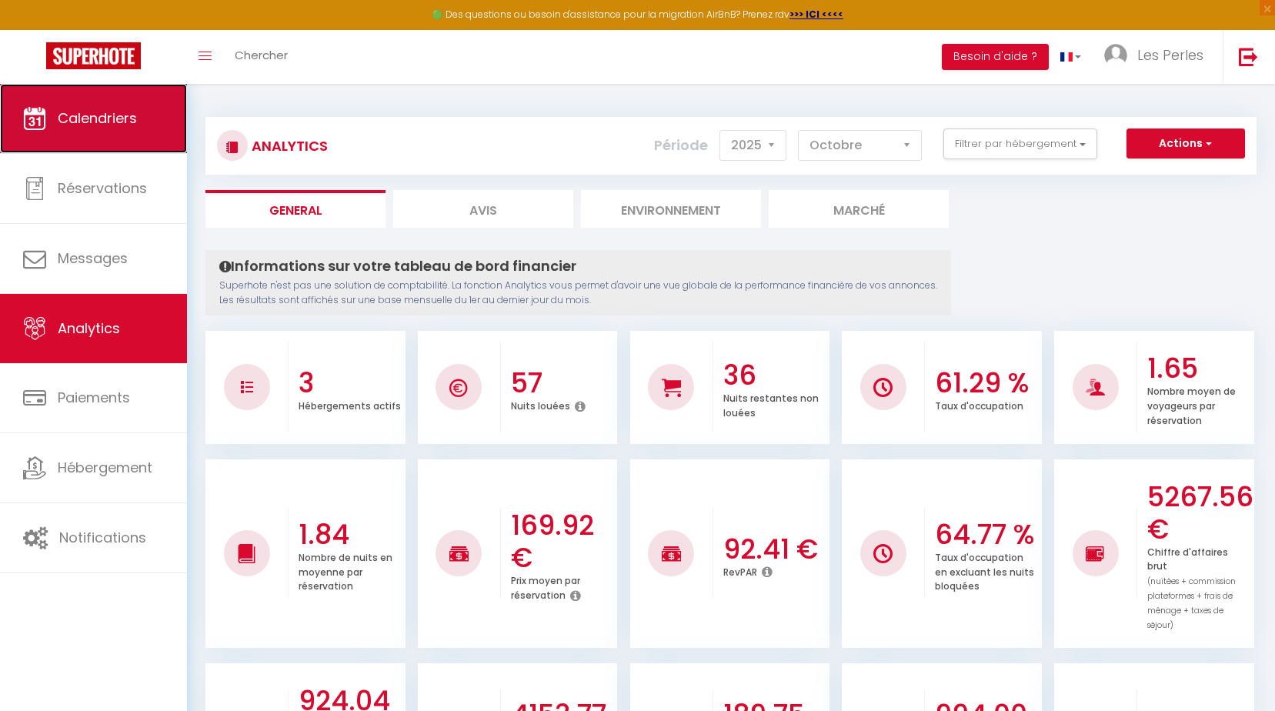
click at [38, 122] on icon at bounding box center [34, 118] width 23 height 23
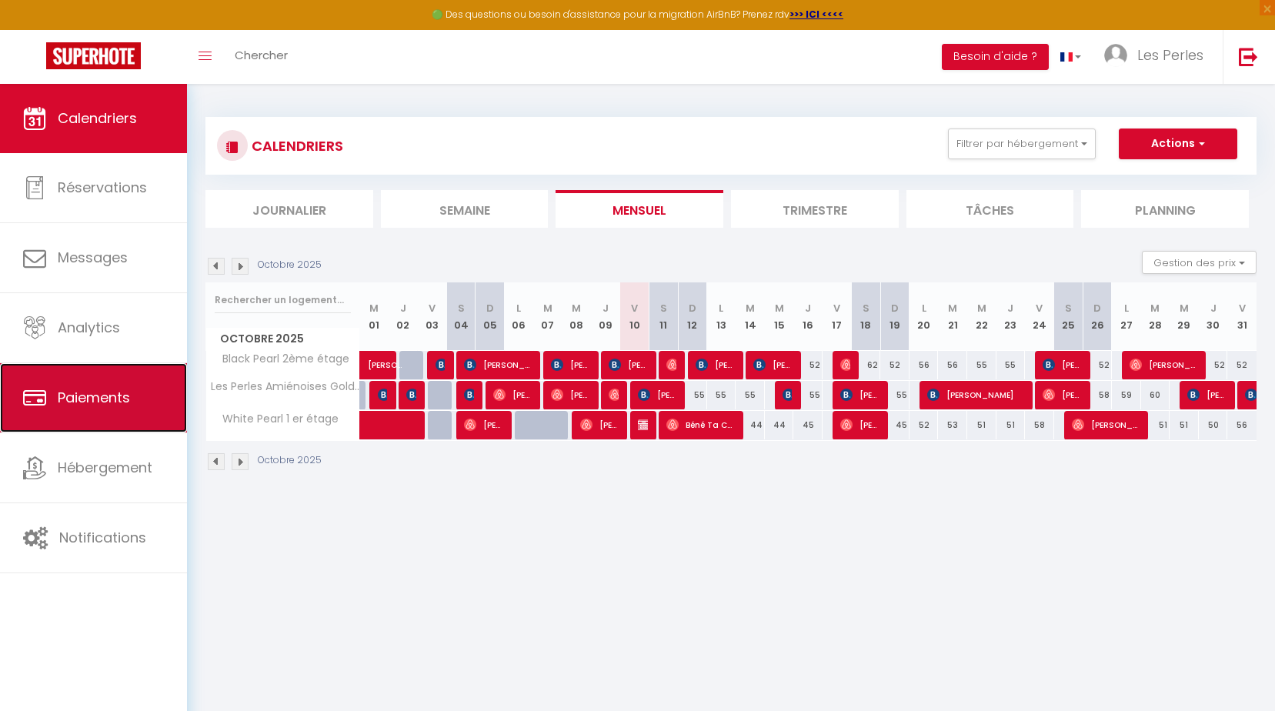
click at [129, 382] on link "Paiements" at bounding box center [93, 397] width 187 height 69
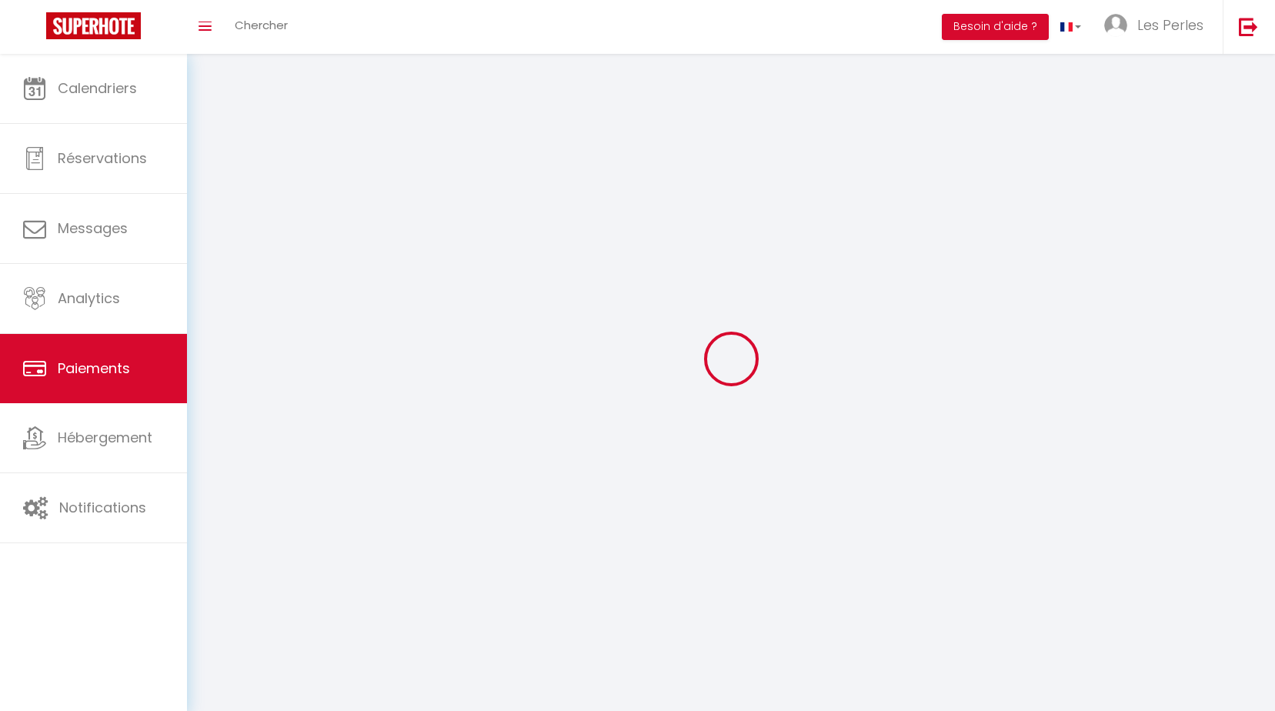
select select "2"
select select "0"
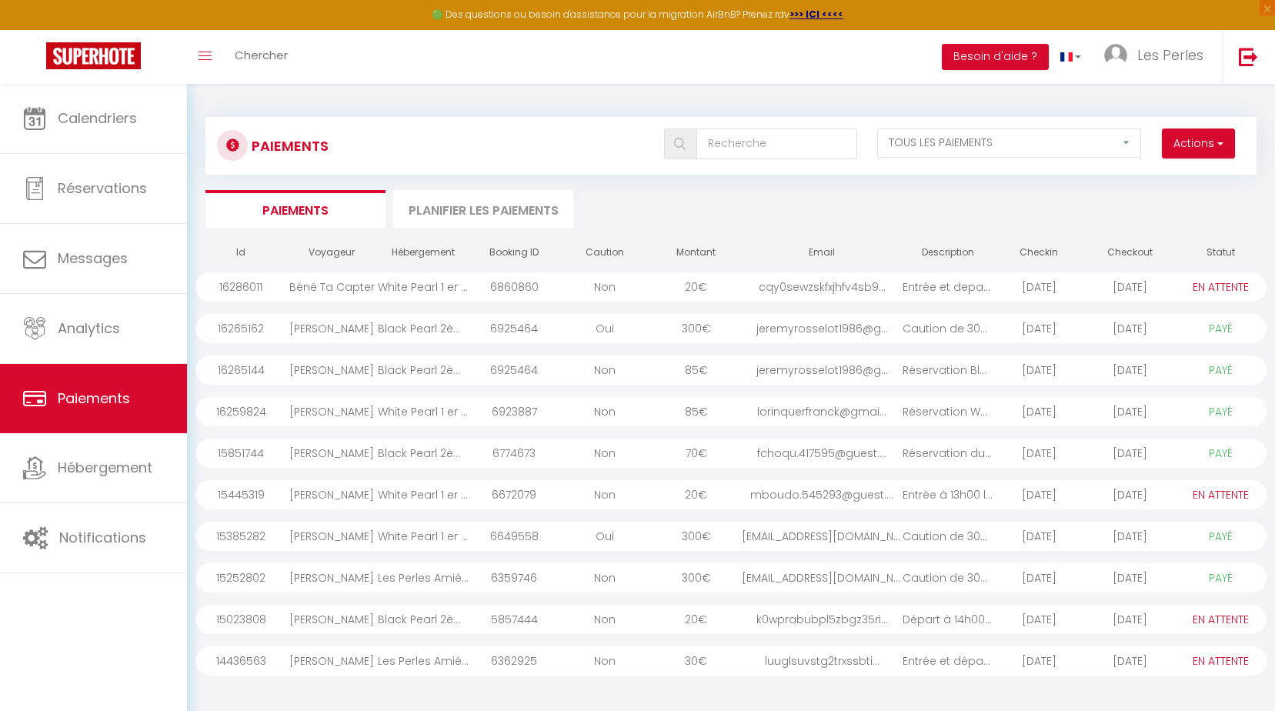
click at [322, 286] on div "Béné Ta Capter" at bounding box center [331, 286] width 91 height 29
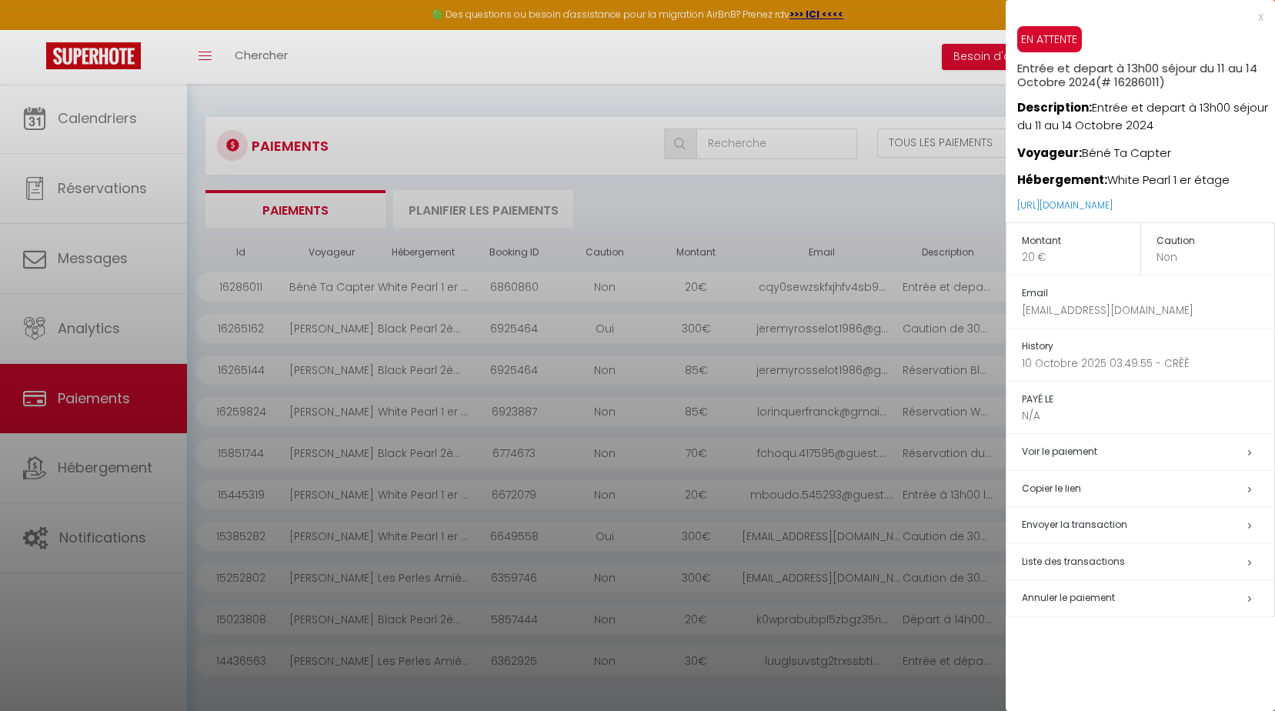
click at [1242, 529] on h5 "Envoyer la transaction" at bounding box center [1148, 525] width 252 height 18
type input "[EMAIL_ADDRESS][DOMAIN_NAME]"
type input "Entrée et depart à 13h00 séjour du 11 au 14 Octobre 2024 - Entrée et depart à 1…"
type textarea "Bonjour, Nous vous invitons à cliquer sur le lien ci-dessous pour effectuer le …"
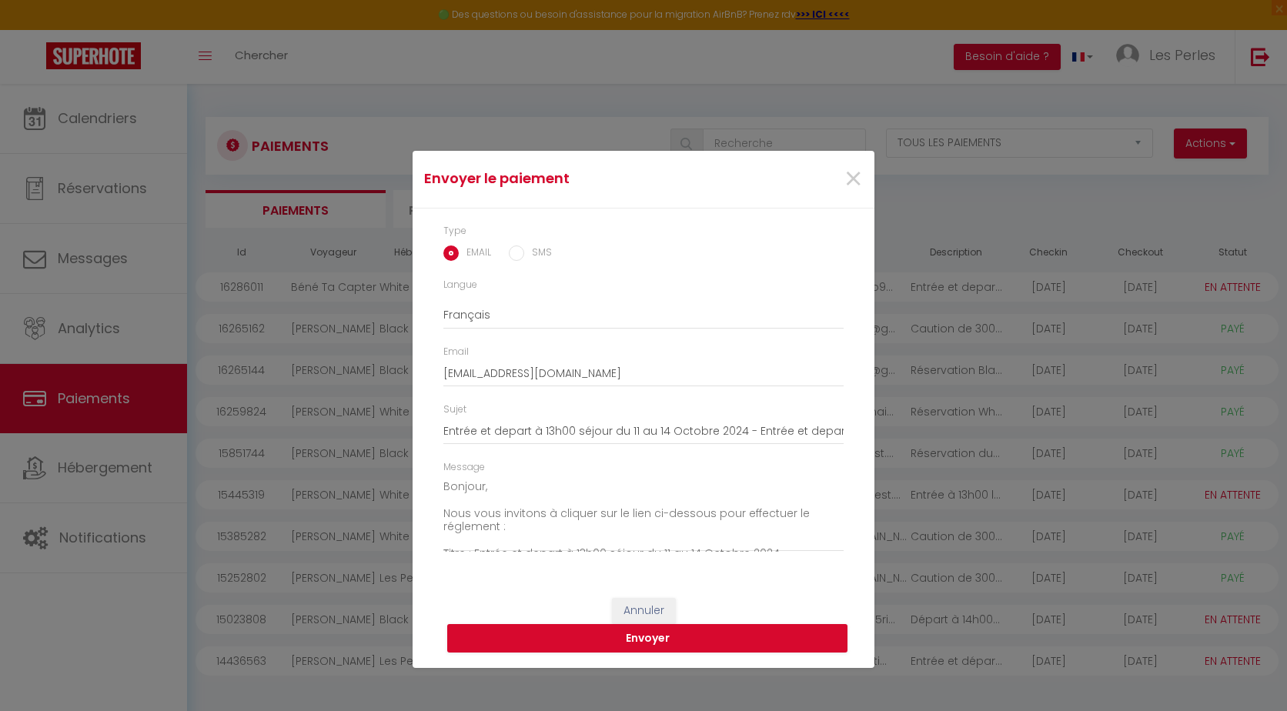
click at [523, 256] on input "SMS" at bounding box center [516, 252] width 15 height 15
radio input "true"
radio input "false"
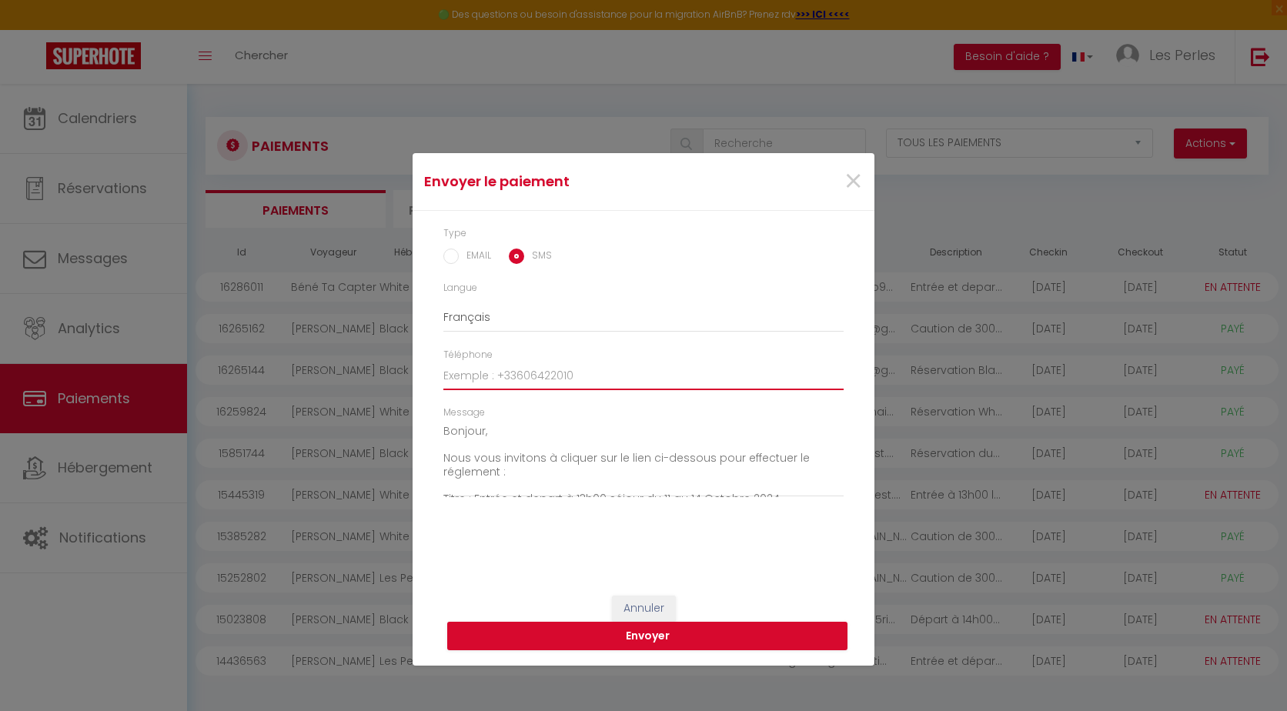
click at [545, 378] on input "Téléphone" at bounding box center [643, 376] width 400 height 28
type input "0637036037"
click at [656, 637] on button "Envoyer" at bounding box center [647, 636] width 400 height 29
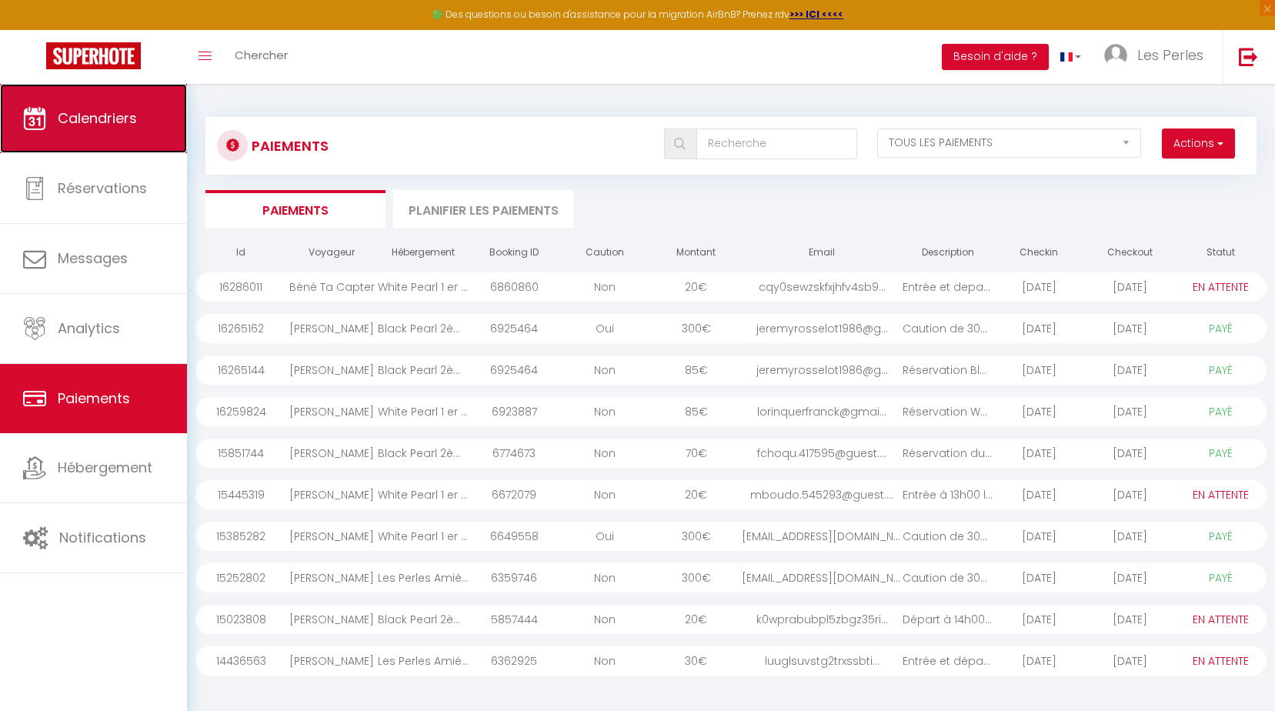
click at [75, 106] on link "Calendriers" at bounding box center [93, 118] width 187 height 69
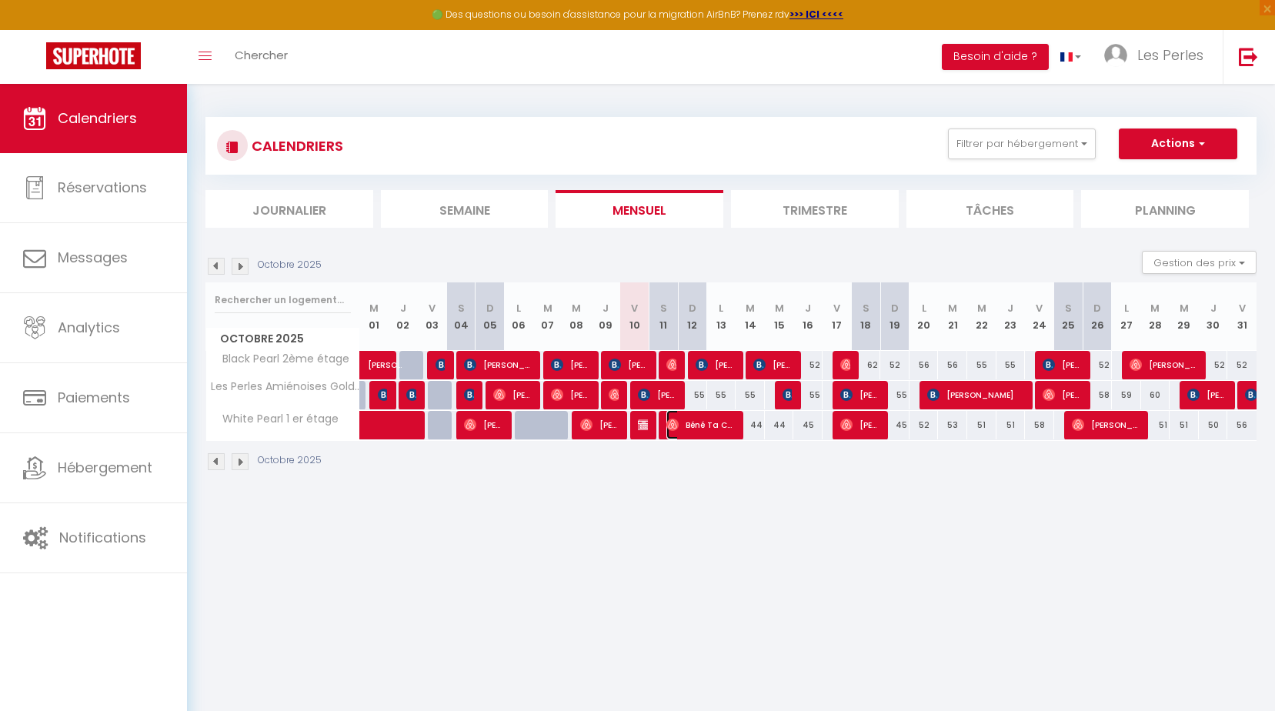
click at [695, 426] on span "Béné Ta Capter" at bounding box center [700, 424] width 68 height 29
select select "OK"
select select "1"
select select "0"
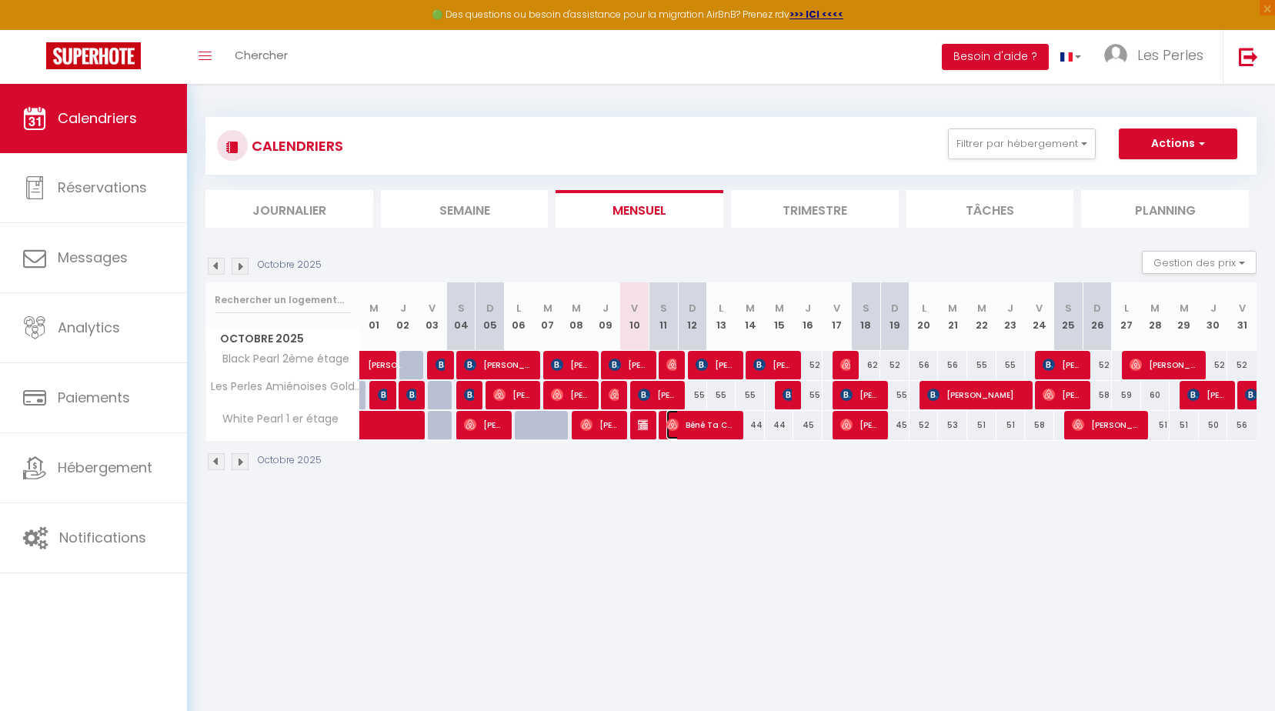
select select "1"
select select
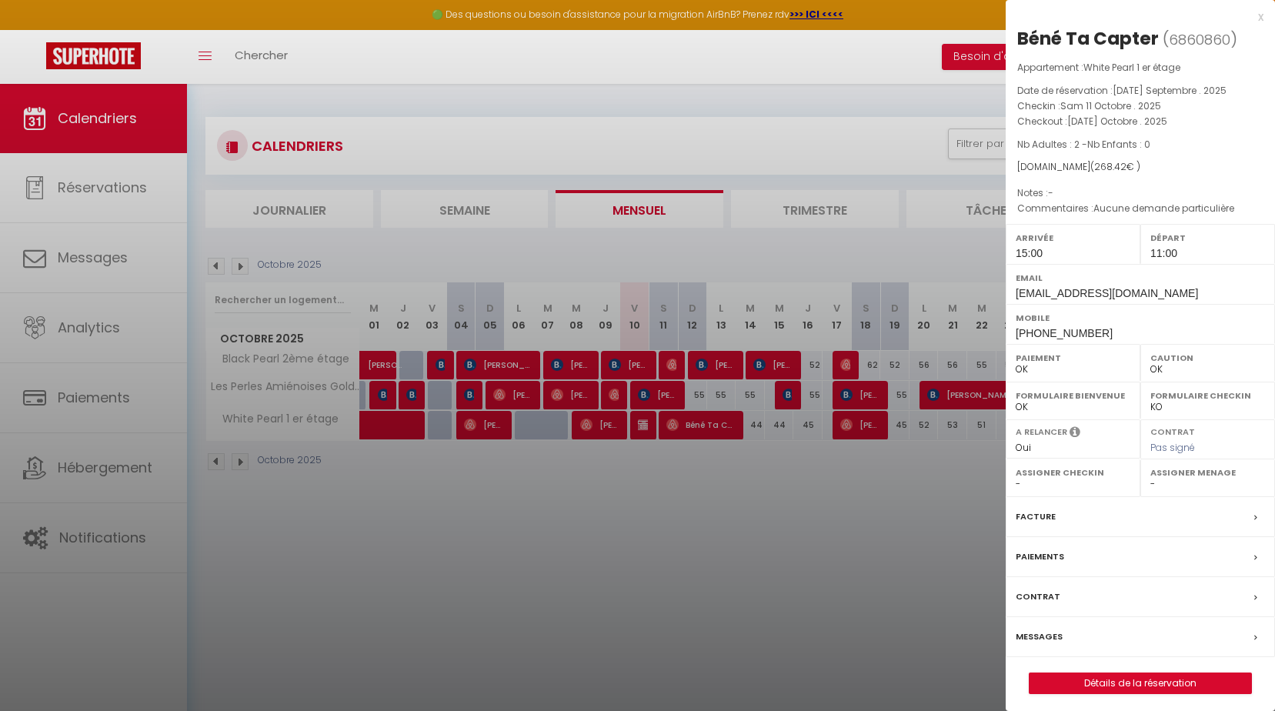
click at [633, 483] on div at bounding box center [637, 355] width 1275 height 711
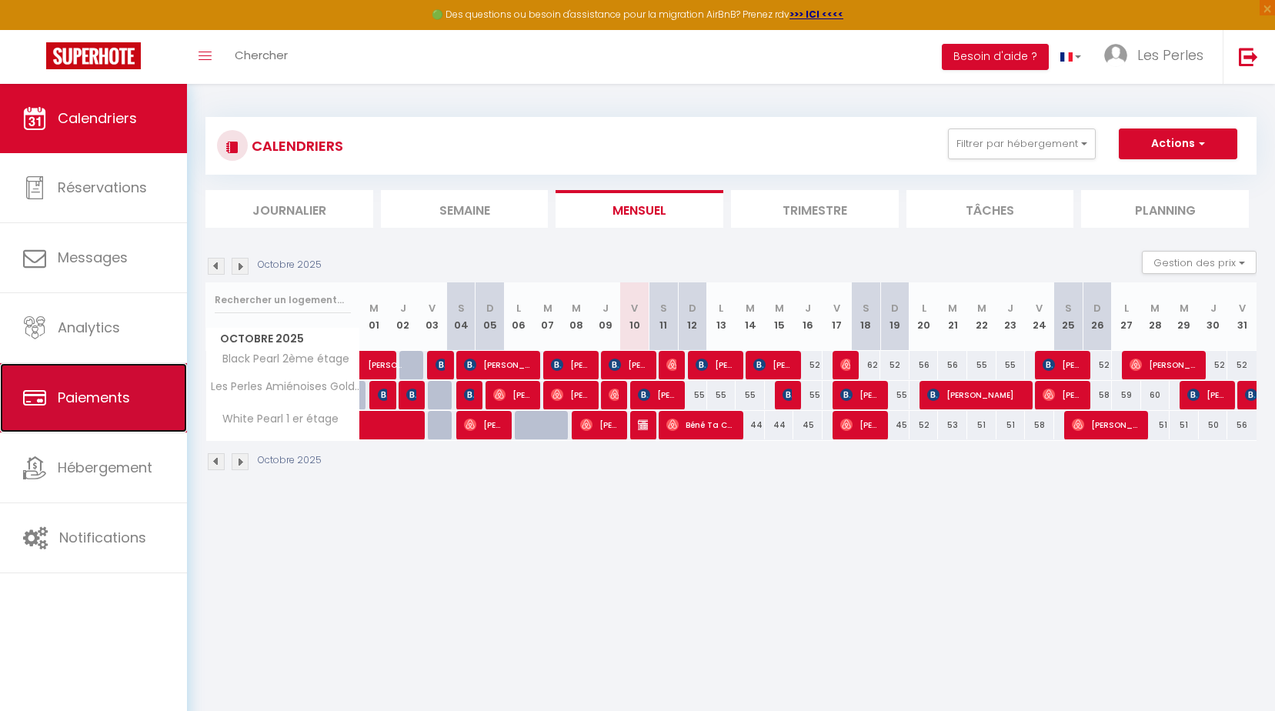
click at [72, 386] on link "Paiements" at bounding box center [93, 397] width 187 height 69
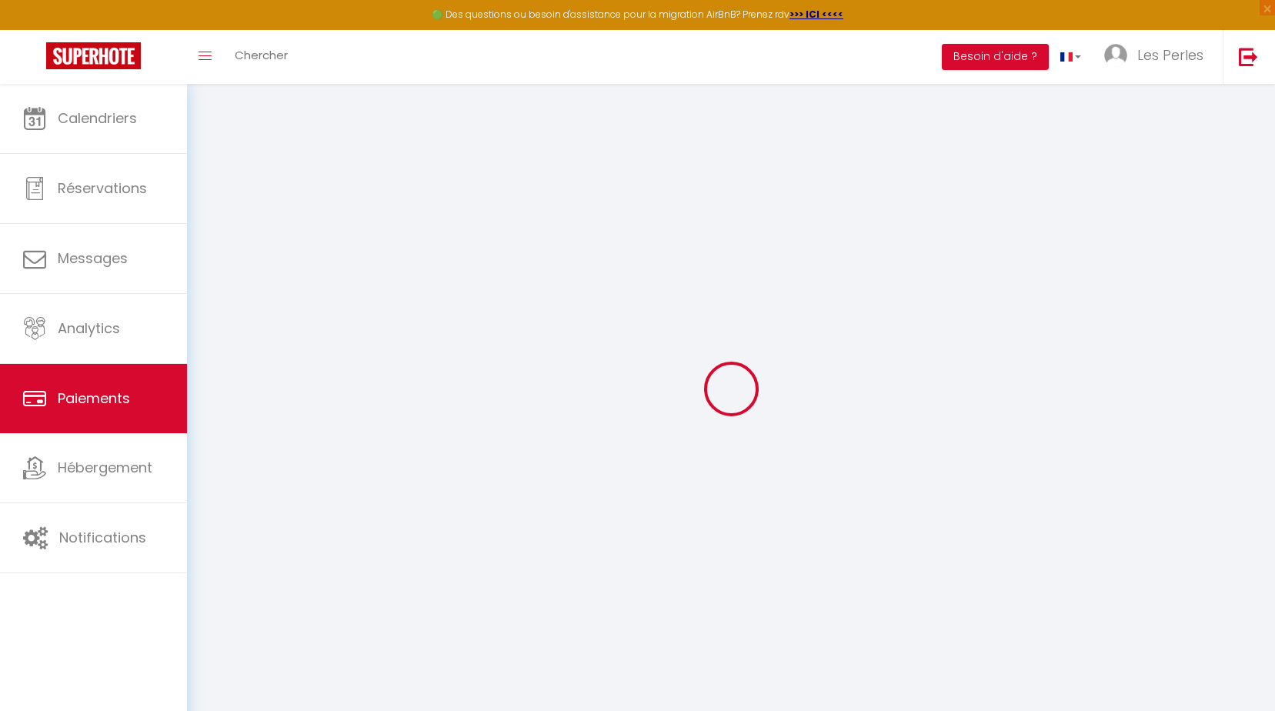
select select "2"
select select "0"
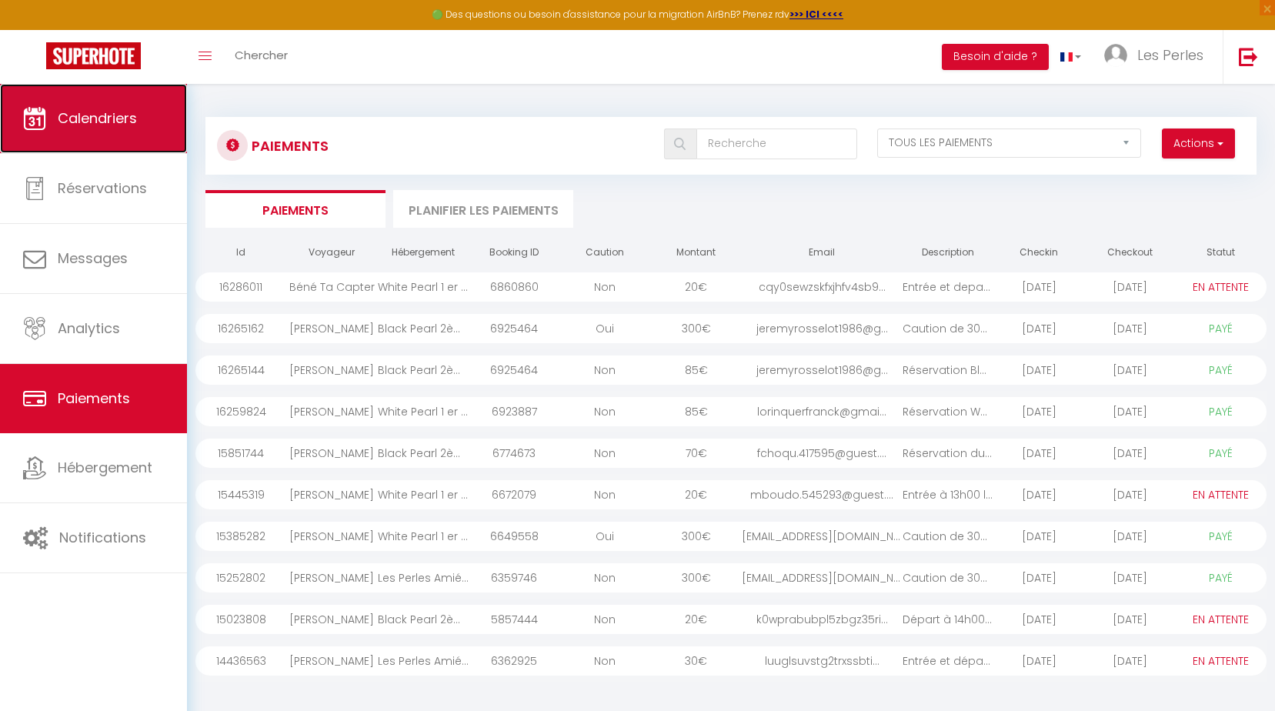
click at [92, 128] on link "Calendriers" at bounding box center [93, 118] width 187 height 69
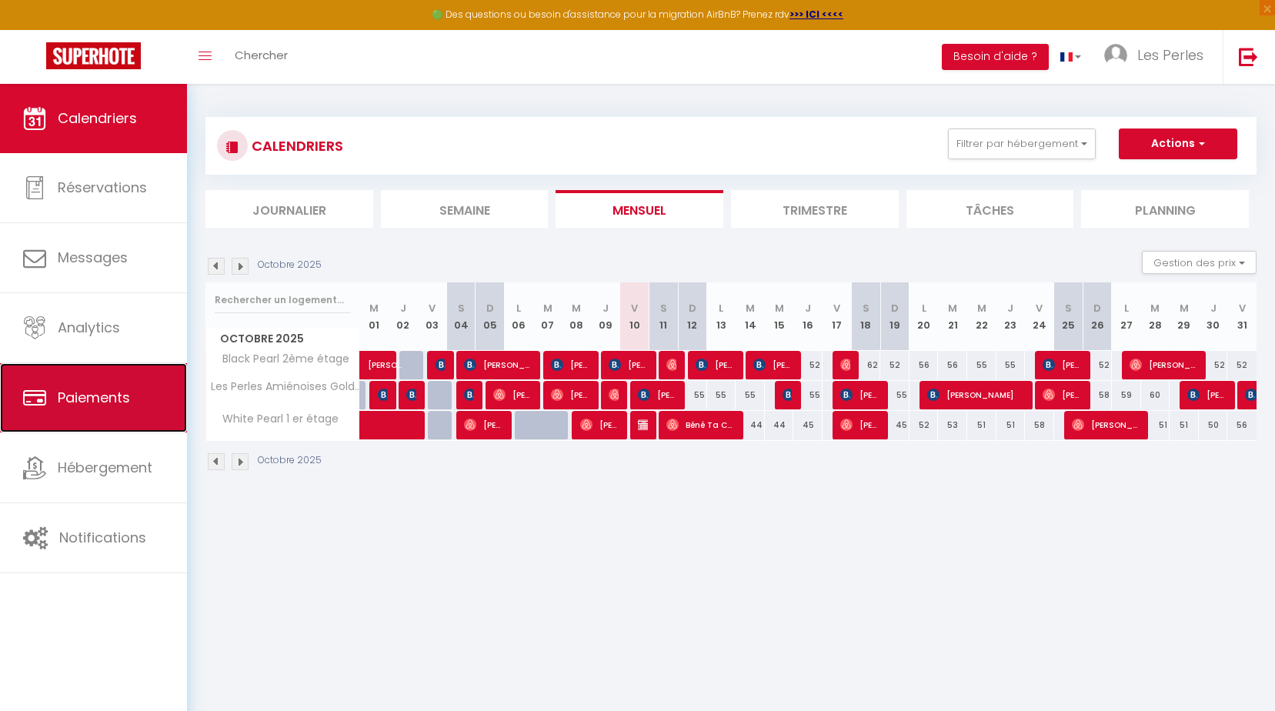
click at [92, 387] on link "Paiements" at bounding box center [93, 397] width 187 height 69
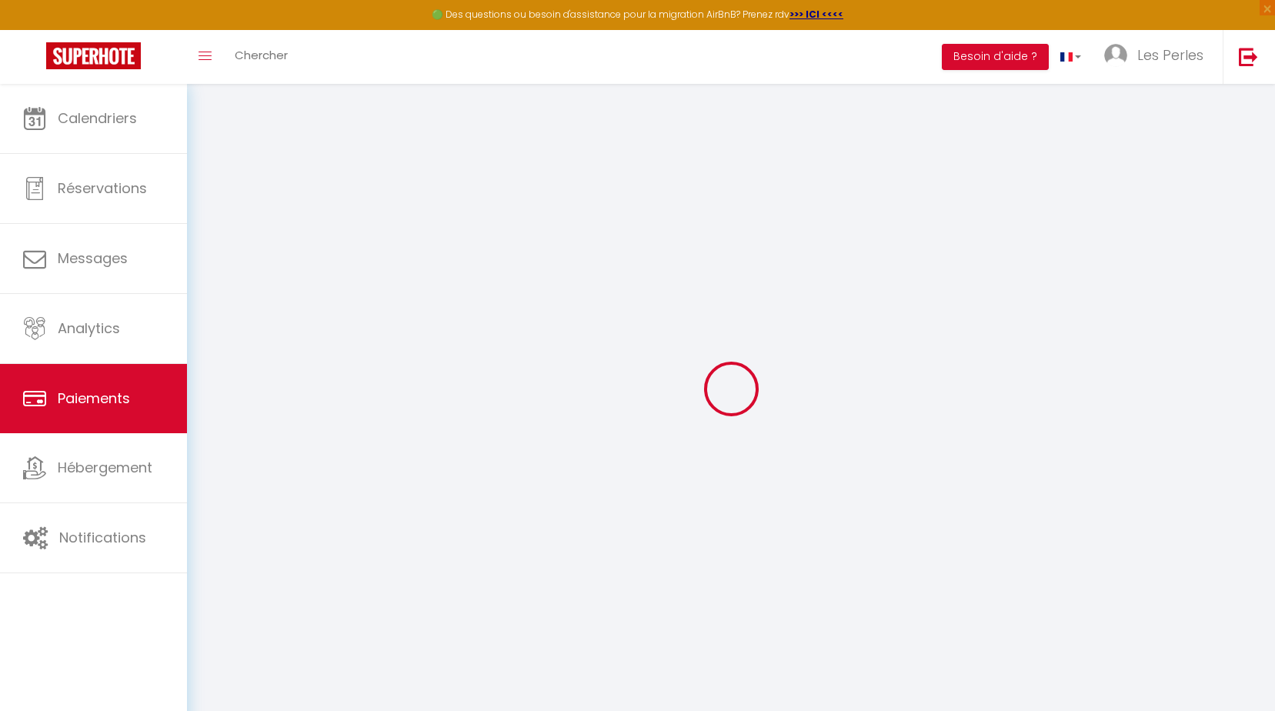
select select "2"
select select "0"
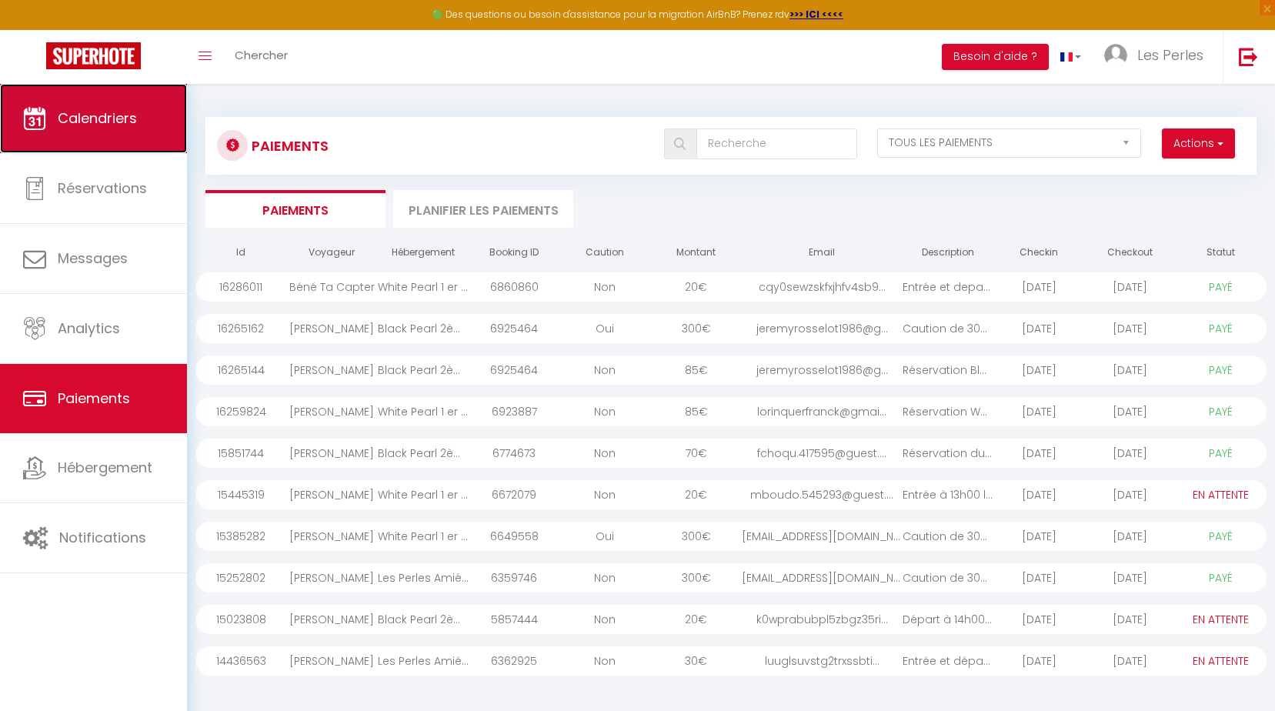
click at [87, 104] on link "Calendriers" at bounding box center [93, 118] width 187 height 69
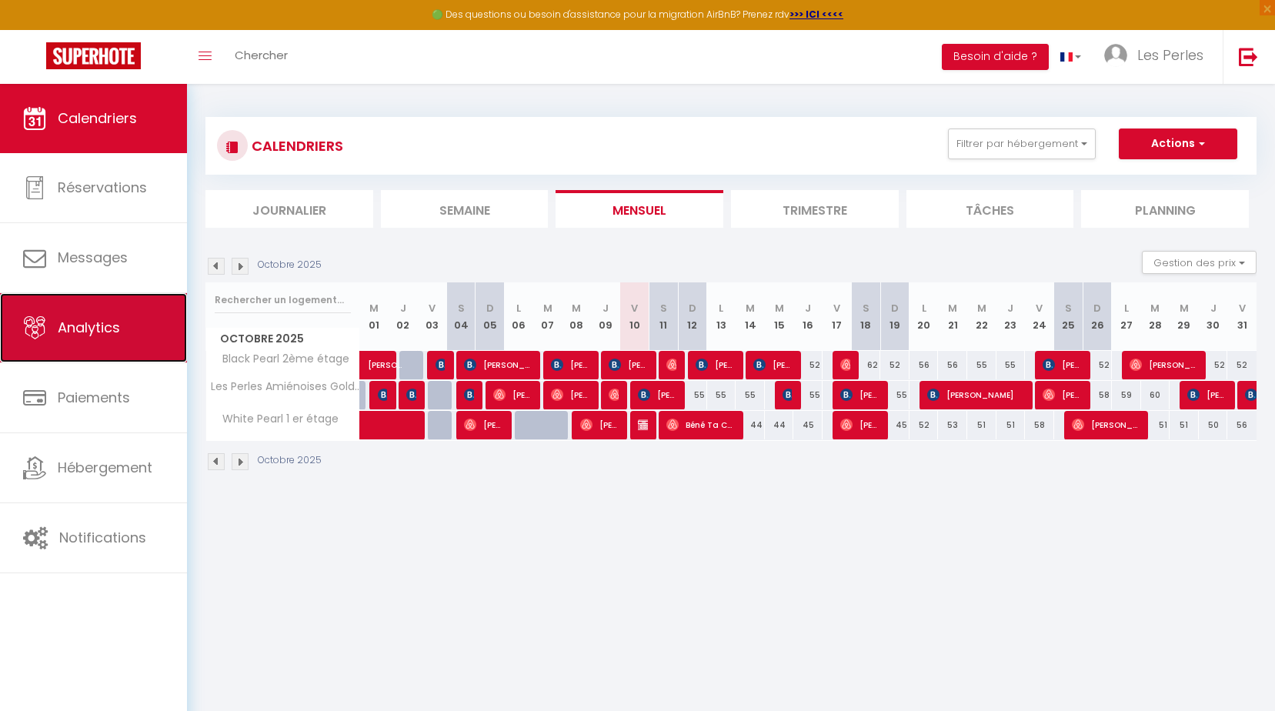
click at [79, 337] on span "Analytics" at bounding box center [89, 327] width 62 height 19
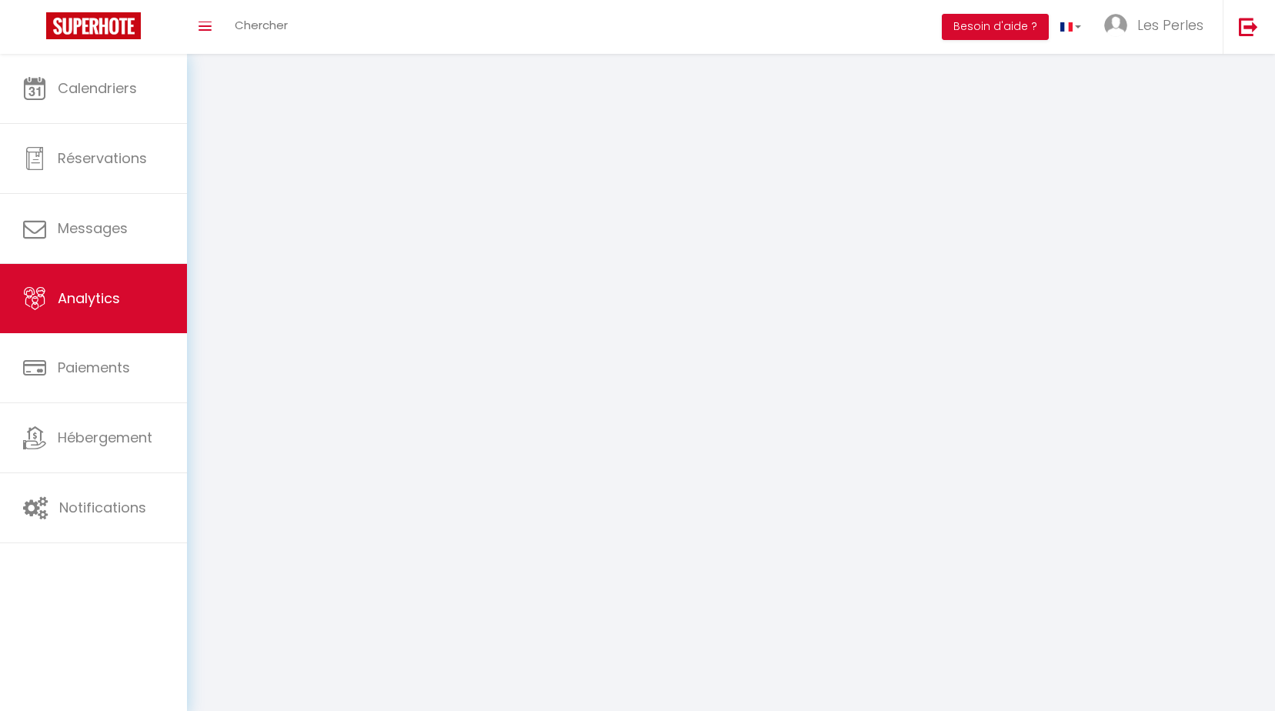
select select "2025"
select select "10"
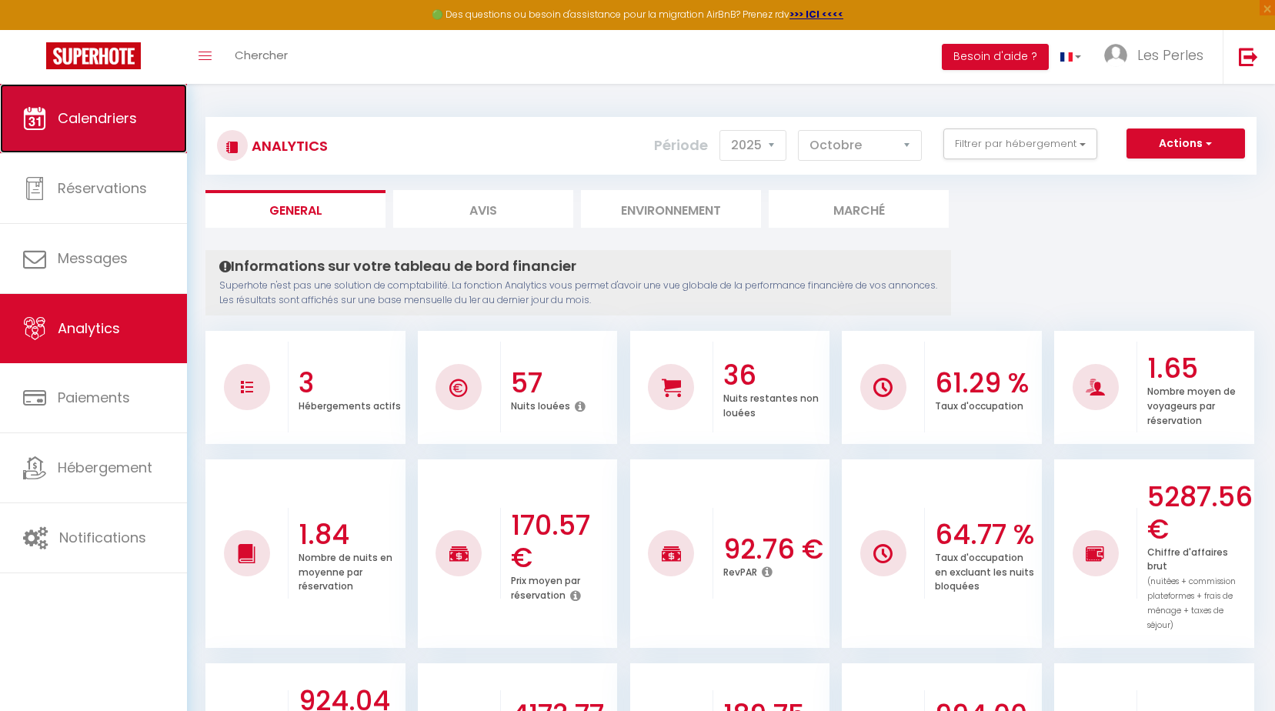
click at [109, 120] on span "Calendriers" at bounding box center [97, 118] width 79 height 19
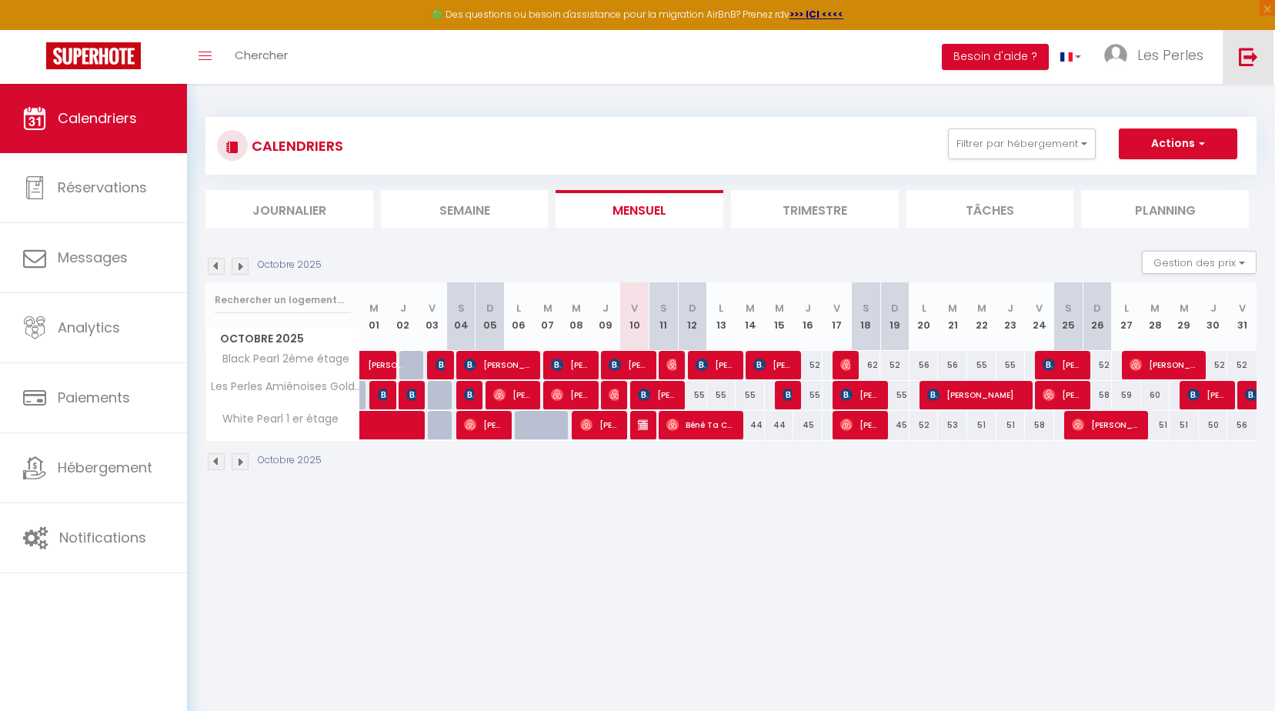
click at [1244, 53] on img at bounding box center [1248, 56] width 19 height 19
